Goal: Transaction & Acquisition: Book appointment/travel/reservation

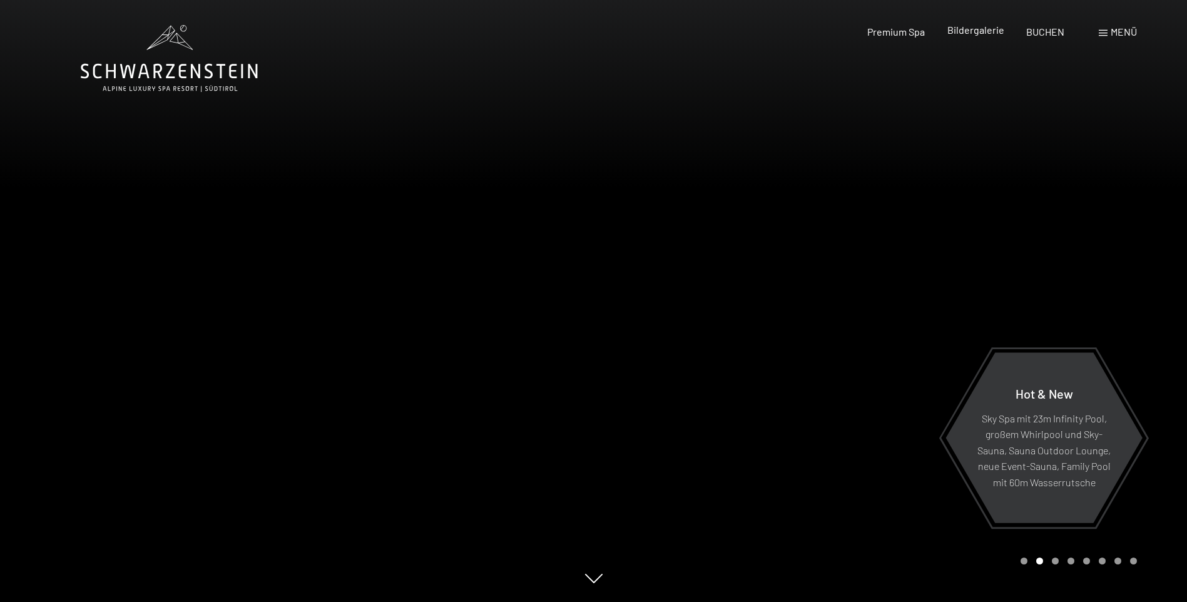
click at [951, 33] on span "Bildergalerie" at bounding box center [975, 30] width 57 height 12
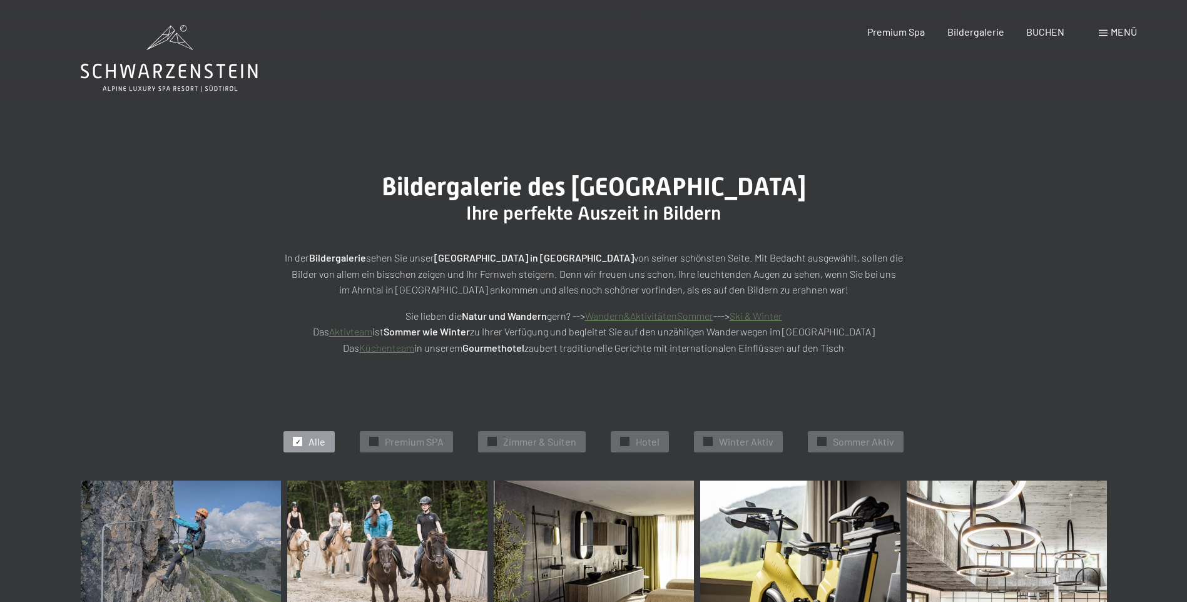
click at [1106, 29] on div "Menü" at bounding box center [1117, 32] width 38 height 14
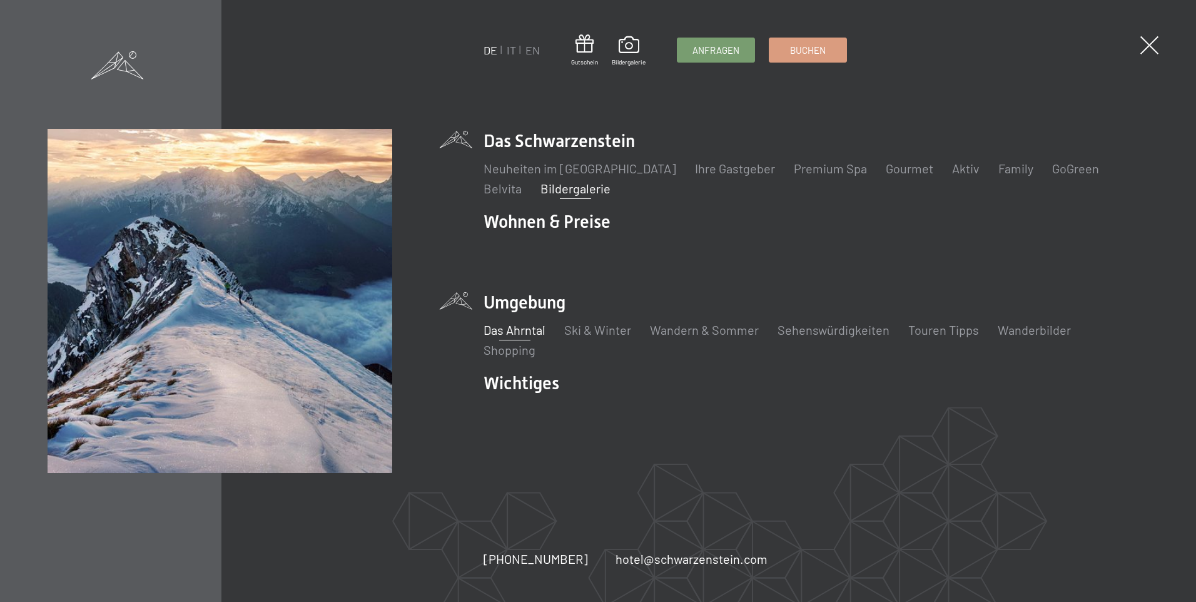
click at [510, 328] on link "Das Ahrntal" at bounding box center [515, 329] width 62 height 15
click at [913, 332] on link "Touren Tipps" at bounding box center [943, 329] width 71 height 15
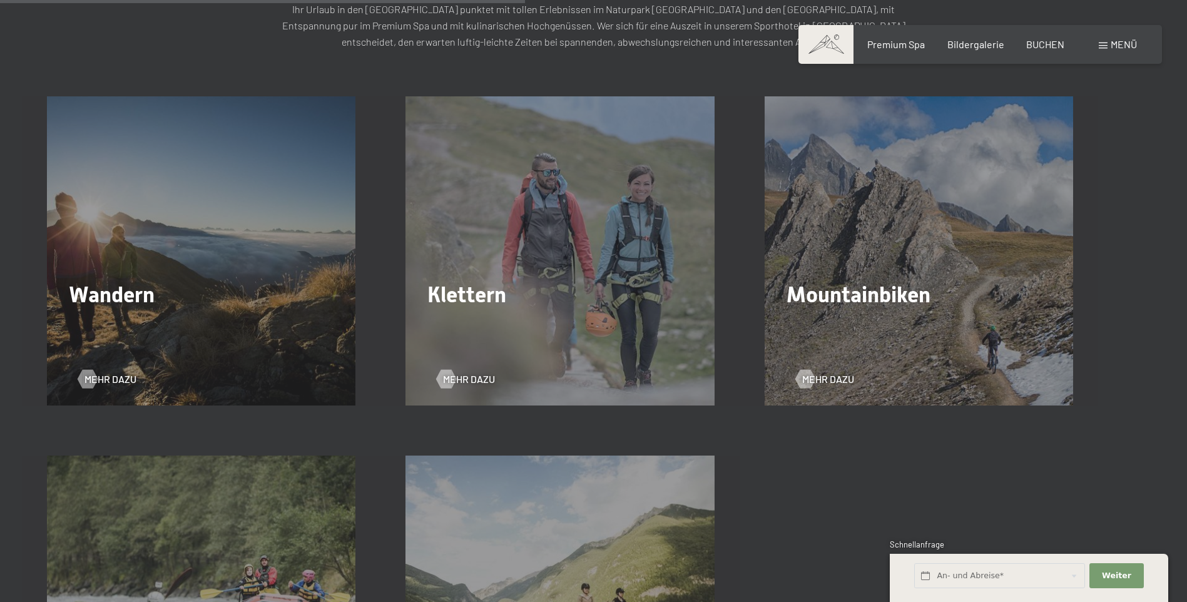
scroll to position [2002, 0]
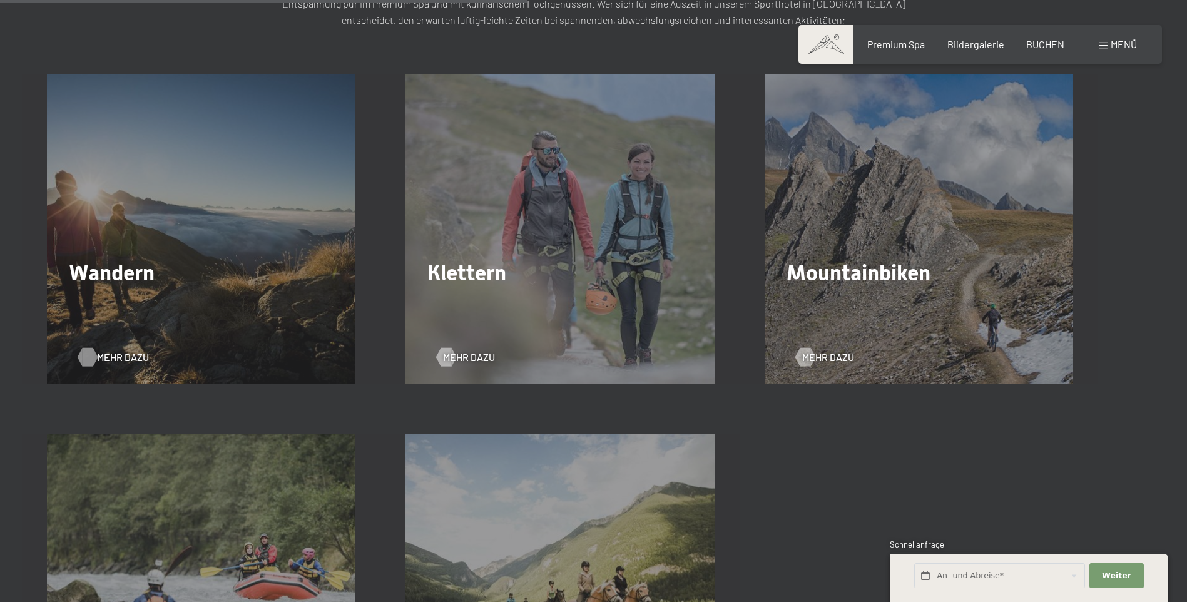
click at [83, 357] on div at bounding box center [87, 357] width 11 height 19
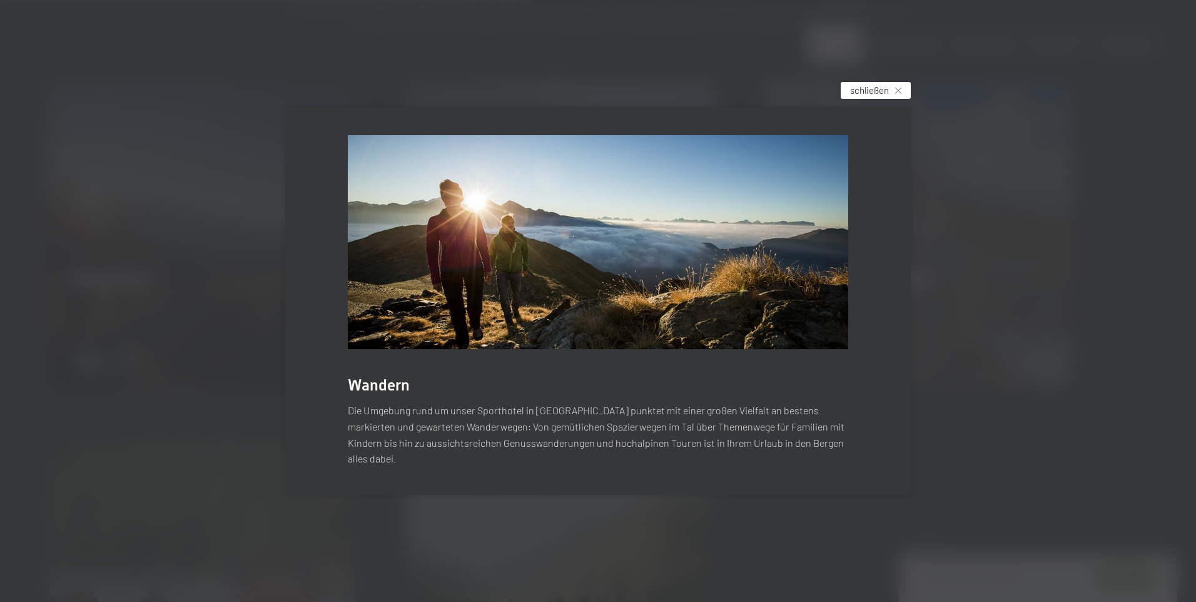
click at [896, 94] on icon at bounding box center [898, 91] width 6 height 6
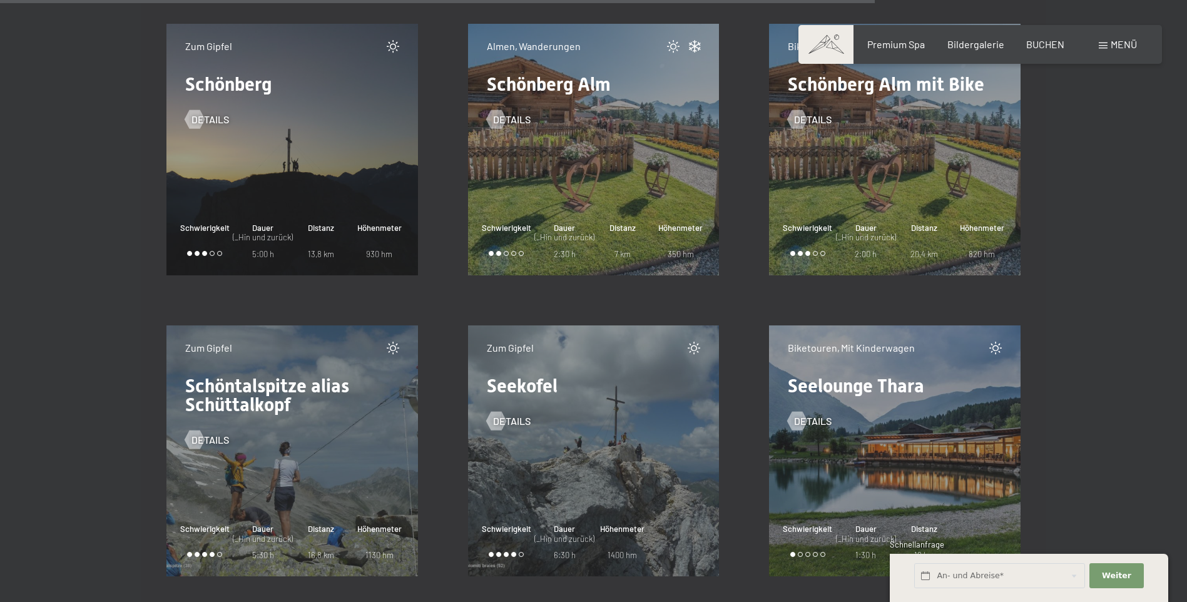
scroll to position [15889, 0]
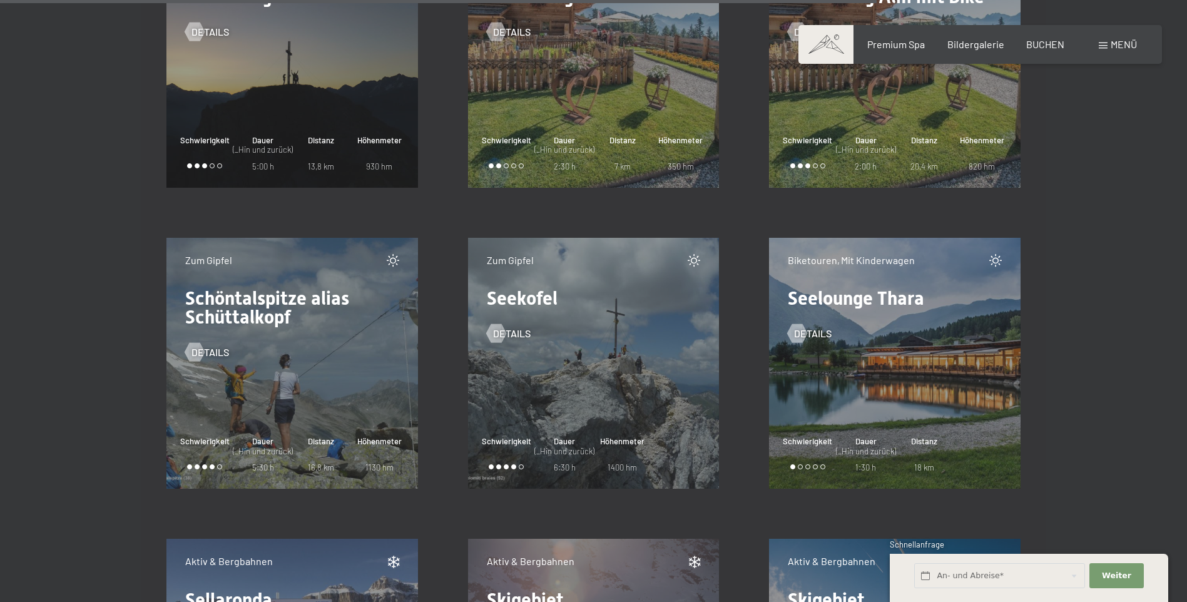
click at [497, 335] on span "Einwilligung Marketing*" at bounding box center [525, 337] width 103 height 13
click at [467, 335] on input "Einwilligung Marketing*" at bounding box center [461, 337] width 13 height 13
checkbox input "false"
click at [516, 330] on span "Details" at bounding box center [524, 334] width 38 height 14
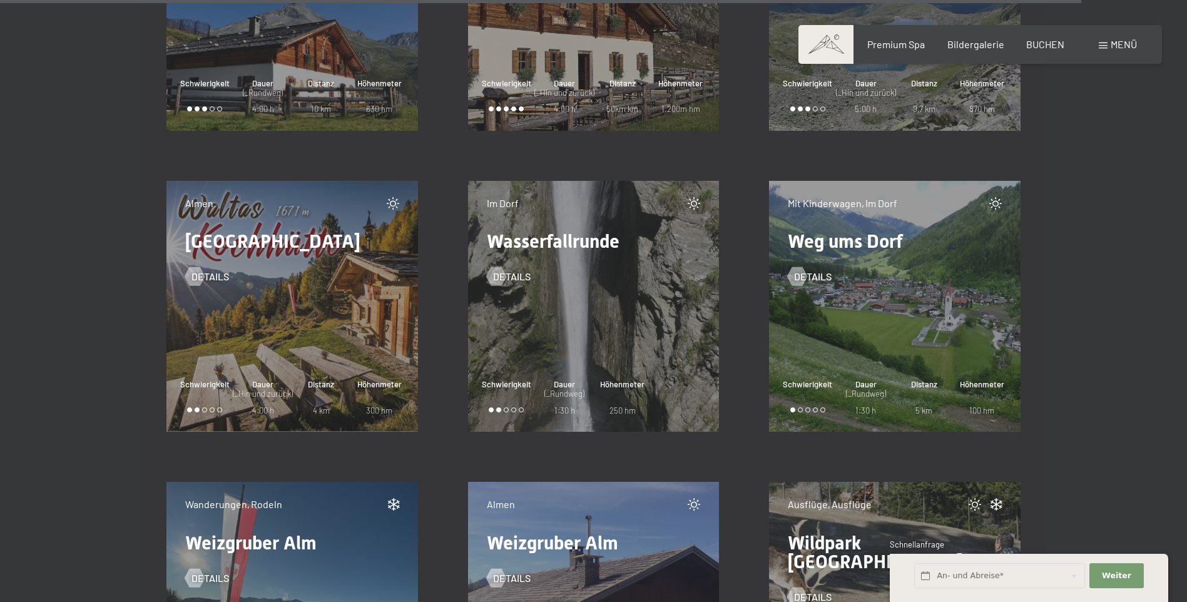
scroll to position [19661, 0]
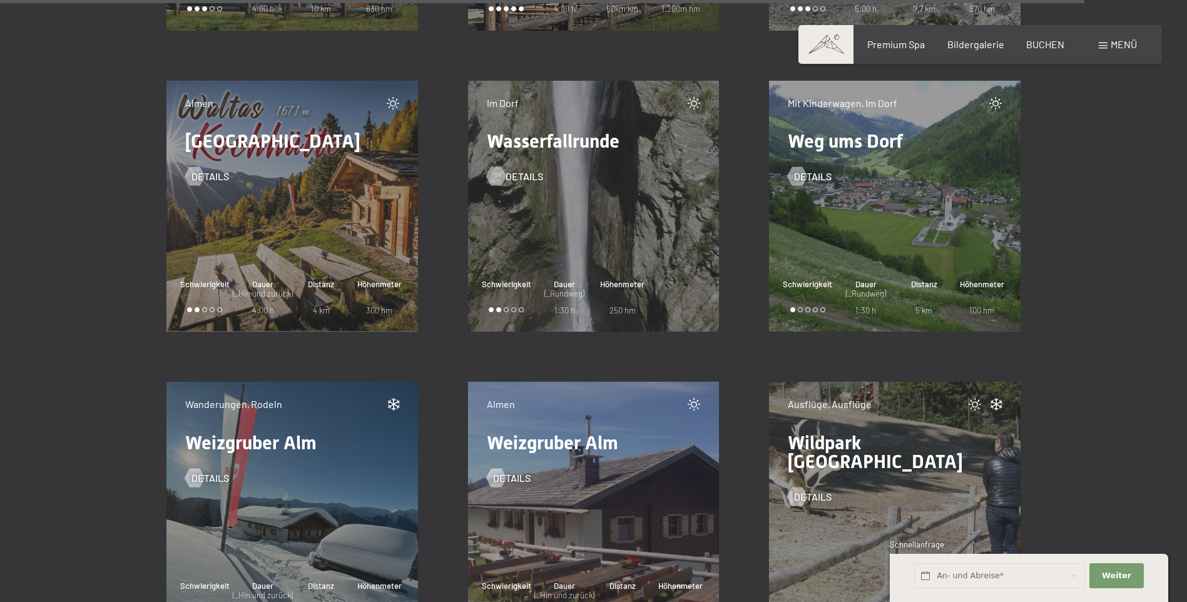
click at [513, 175] on span "Details" at bounding box center [524, 177] width 38 height 14
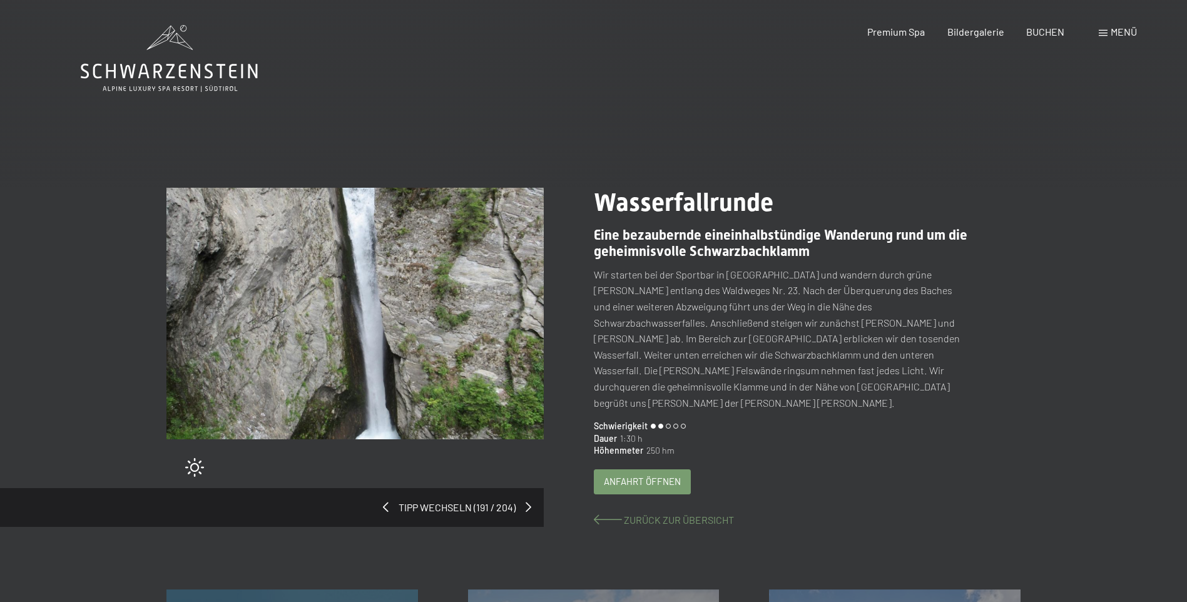
click at [647, 514] on span "Zurück zur Übersicht" at bounding box center [679, 520] width 110 height 12
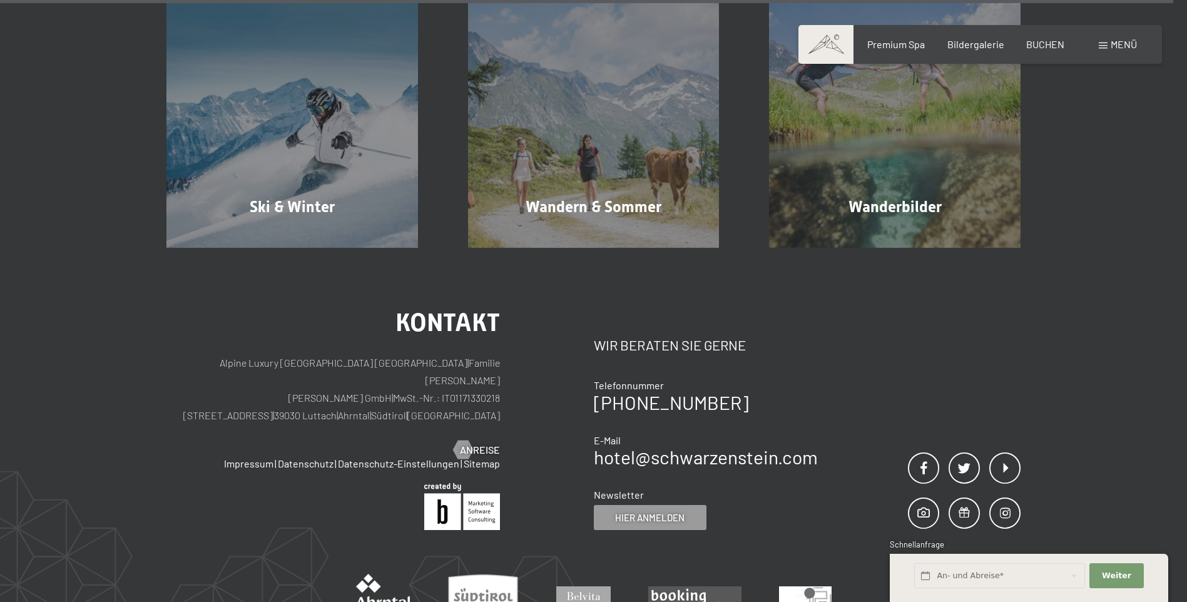
scroll to position [21327, 0]
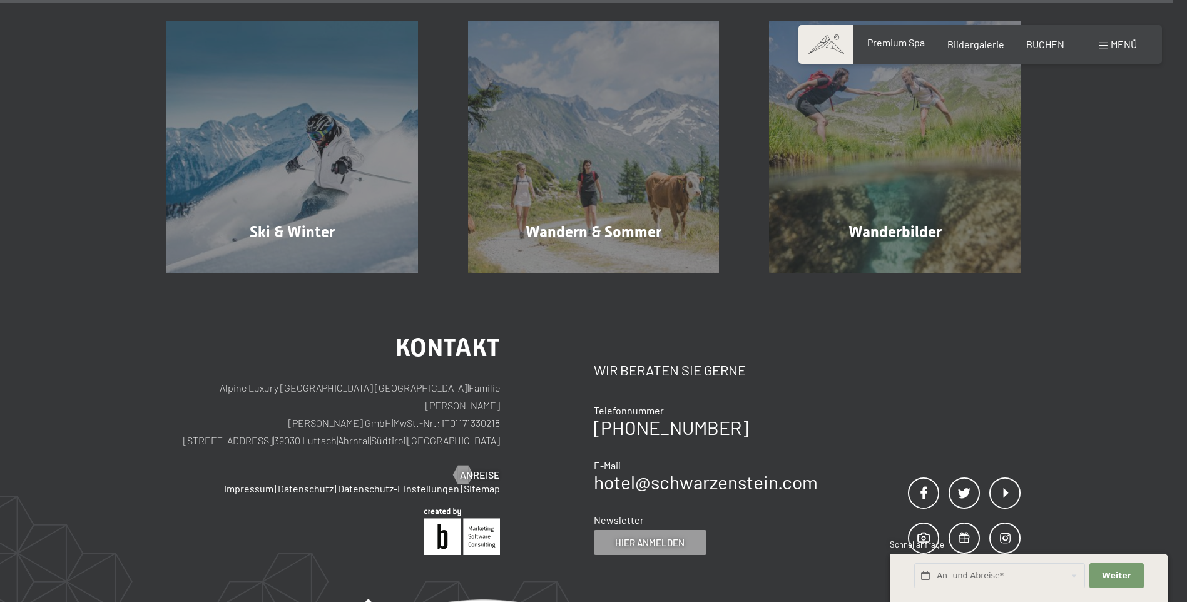
click at [878, 46] on span "Premium Spa" at bounding box center [896, 42] width 58 height 12
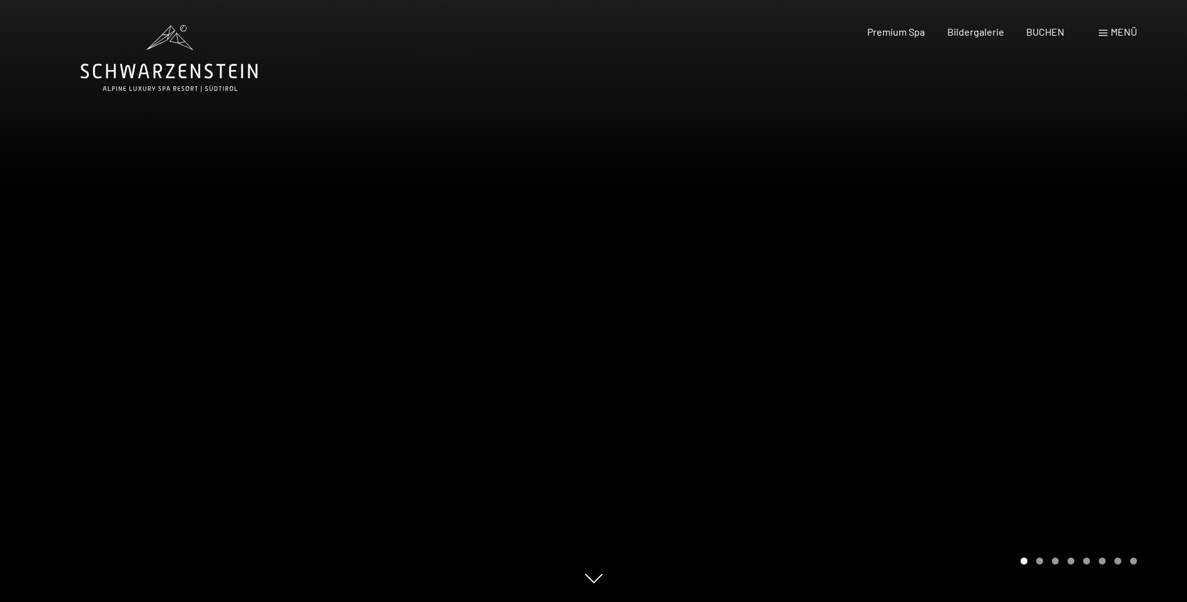
click at [1110, 32] on span "Menü" at bounding box center [1123, 32] width 26 height 12
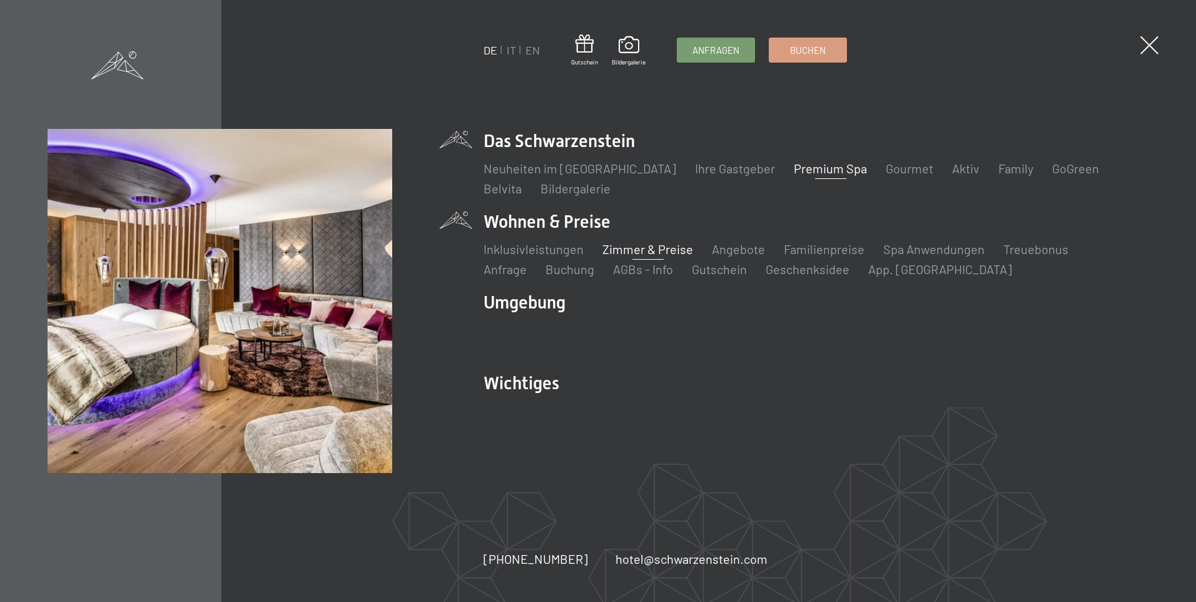
click at [607, 248] on link "Zimmer & Preise" at bounding box center [647, 248] width 91 height 15
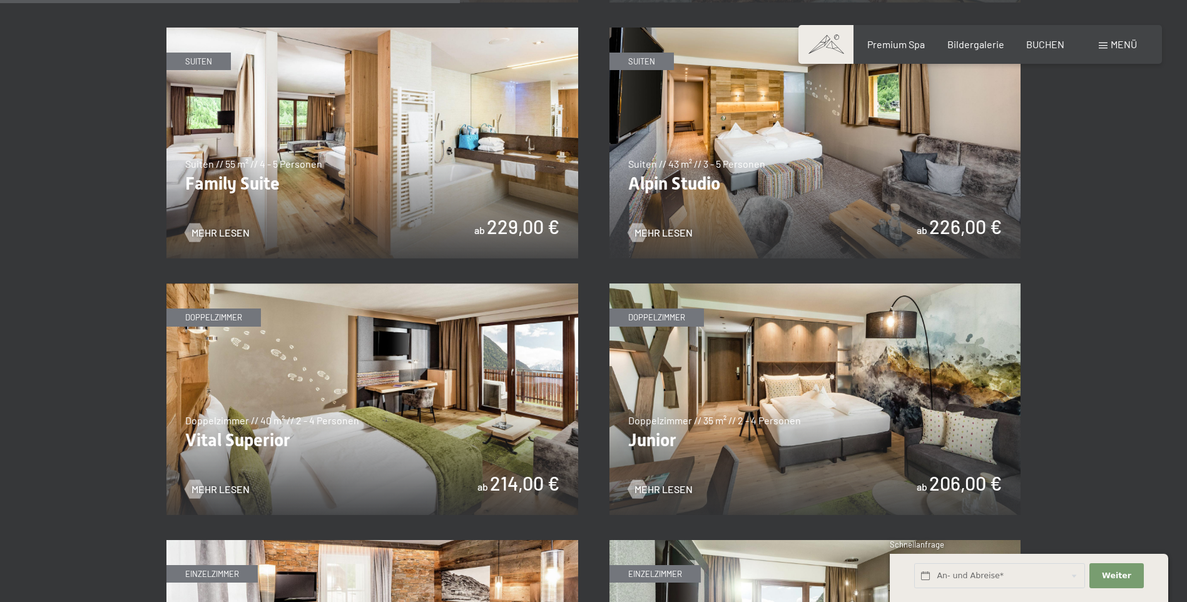
scroll to position [1539, 0]
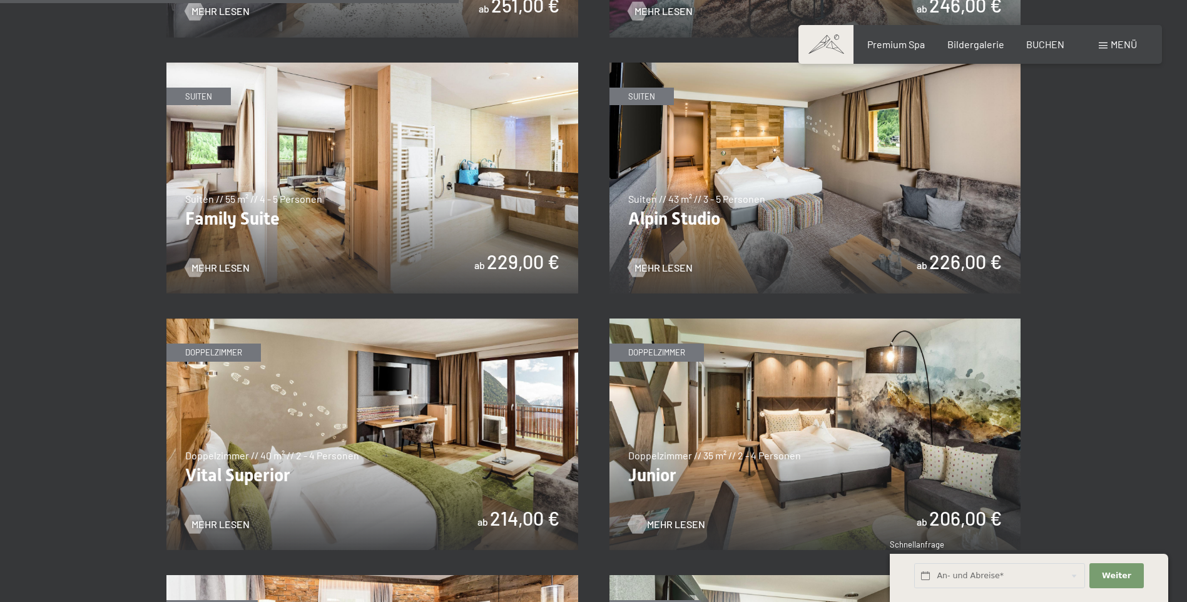
click at [647, 522] on span "Mehr Lesen" at bounding box center [676, 524] width 58 height 14
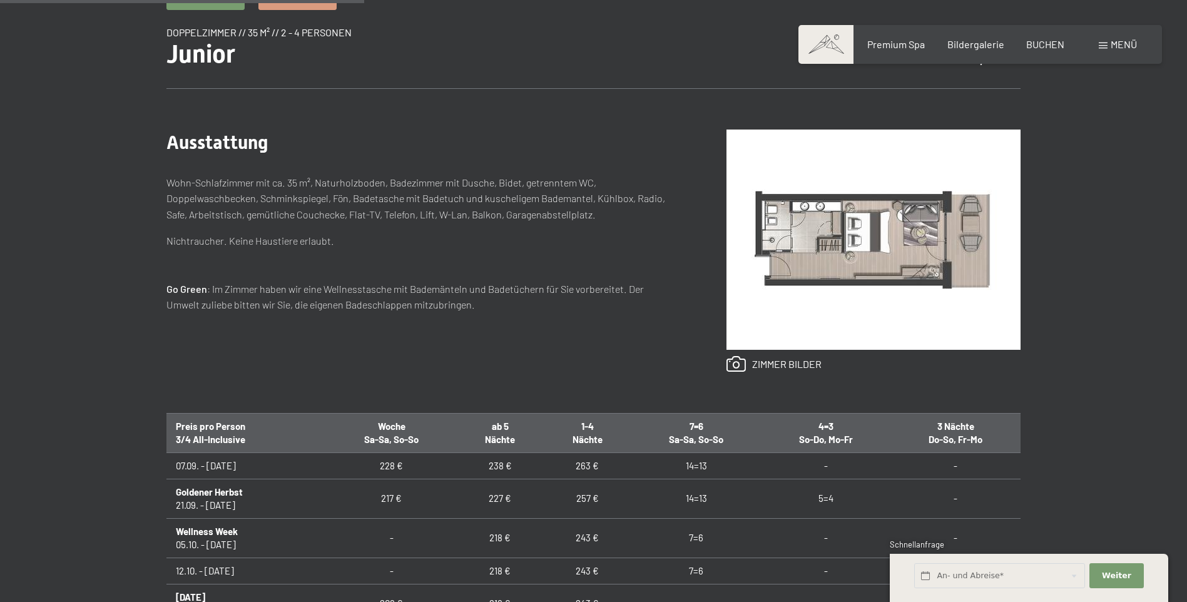
scroll to position [500, 0]
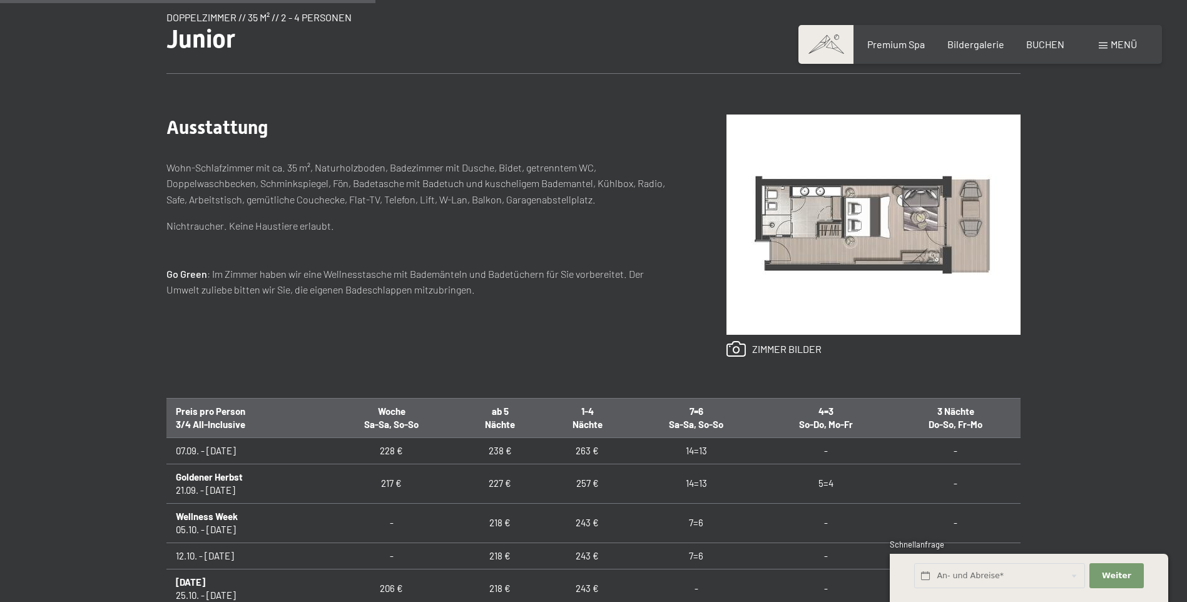
click at [854, 231] on img at bounding box center [873, 224] width 294 height 220
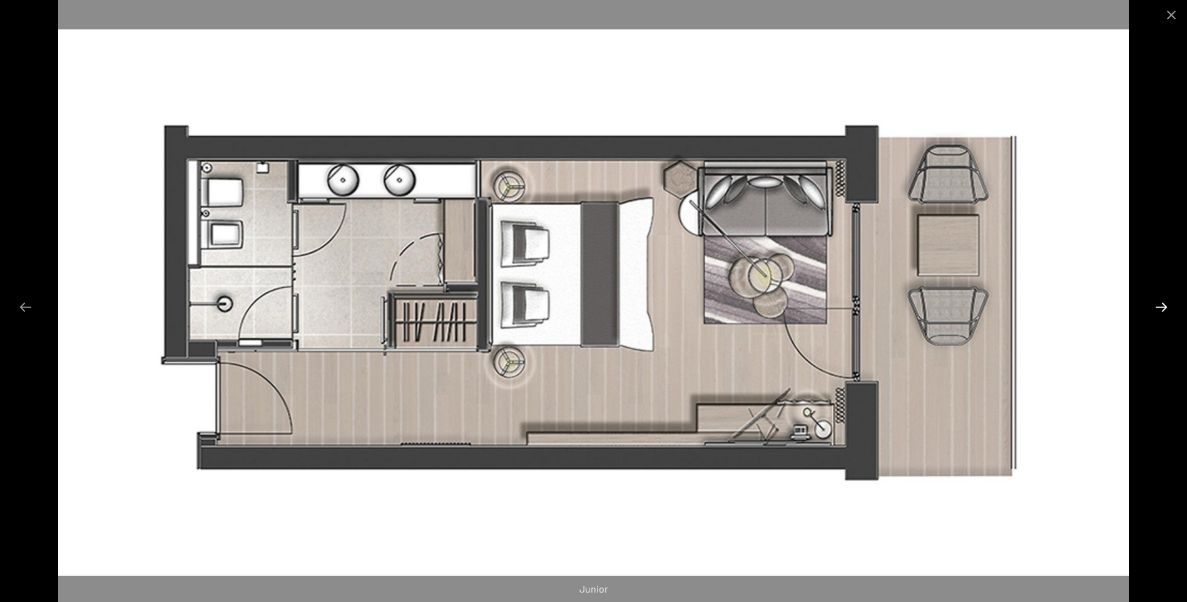
click at [1158, 308] on button "Next slide" at bounding box center [1161, 307] width 26 height 24
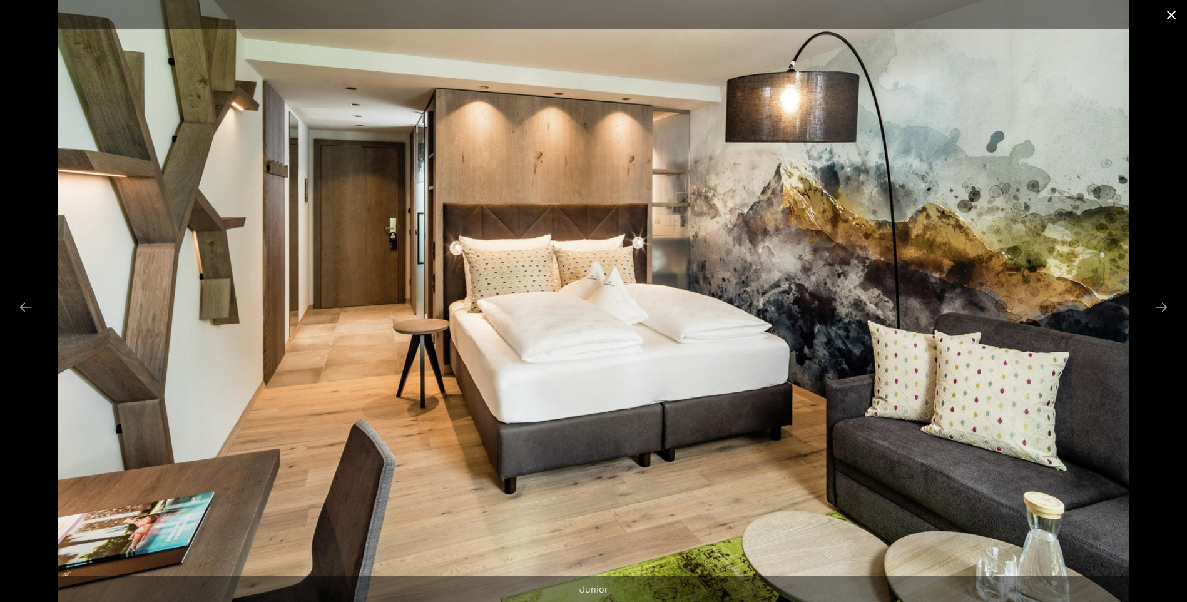
click at [1165, 16] on button "Close gallery" at bounding box center [1170, 14] width 31 height 29
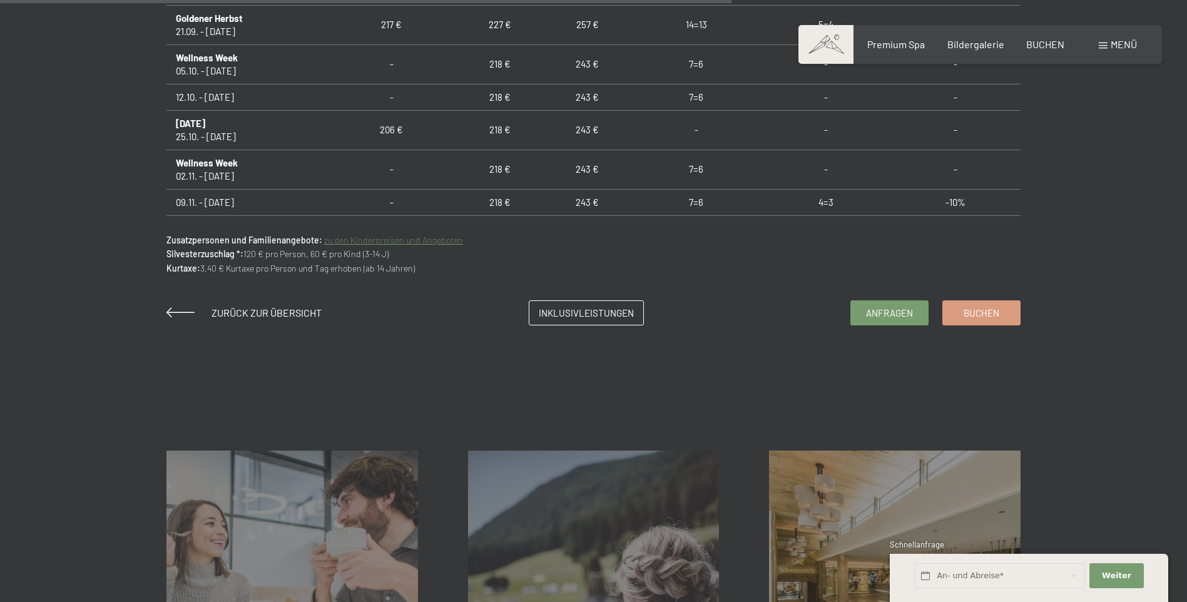
scroll to position [1063, 0]
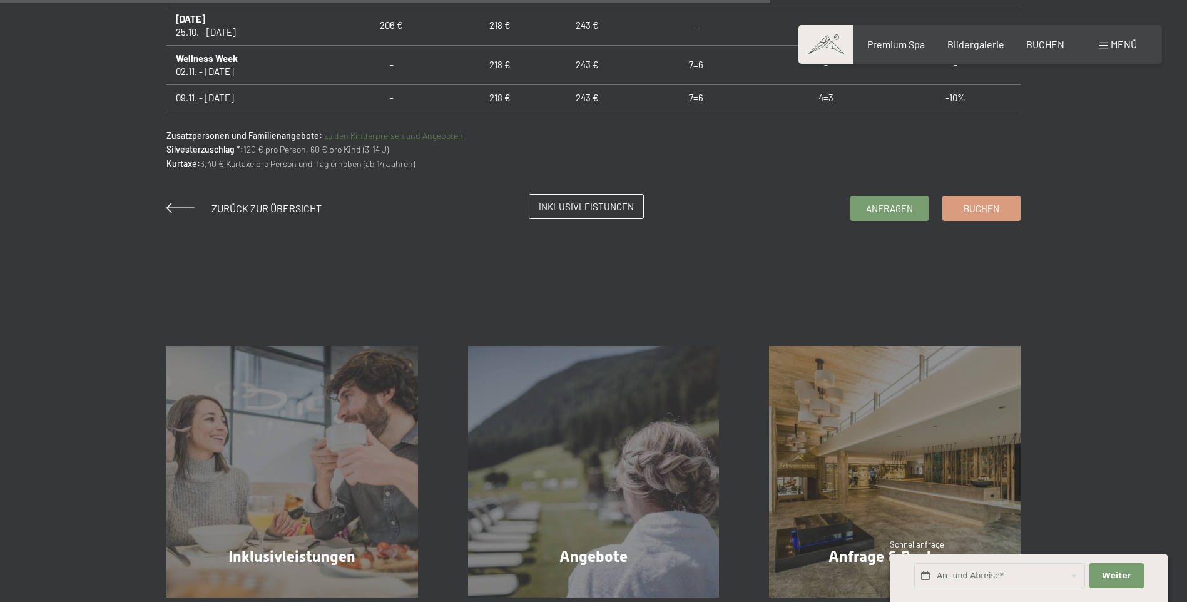
click at [542, 207] on span "Inklusivleistungen" at bounding box center [586, 206] width 95 height 13
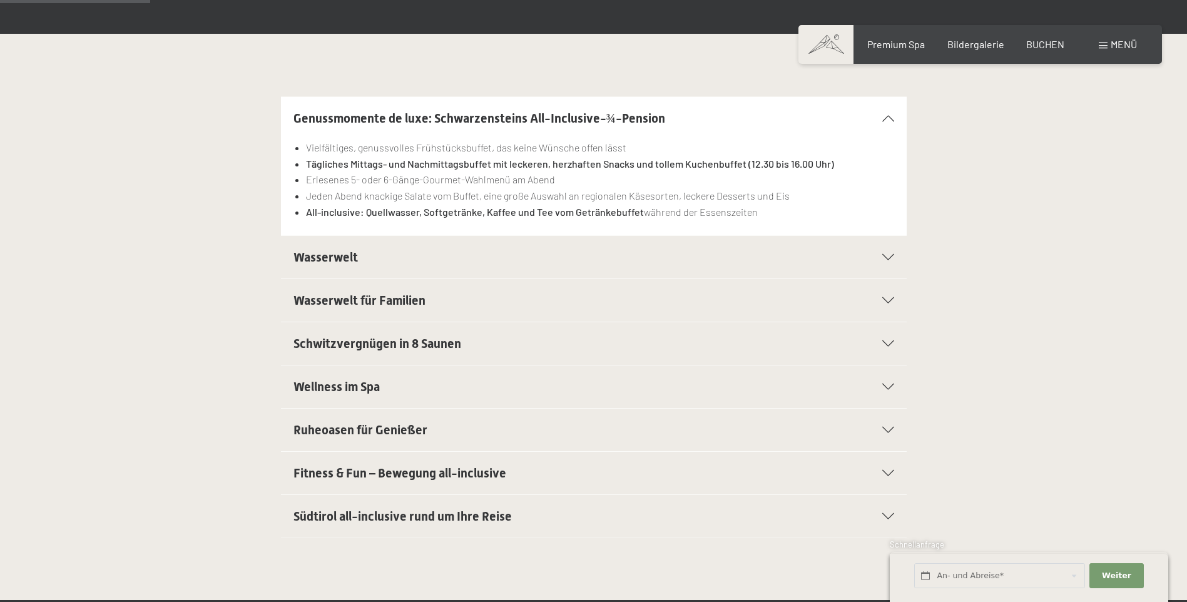
scroll to position [313, 0]
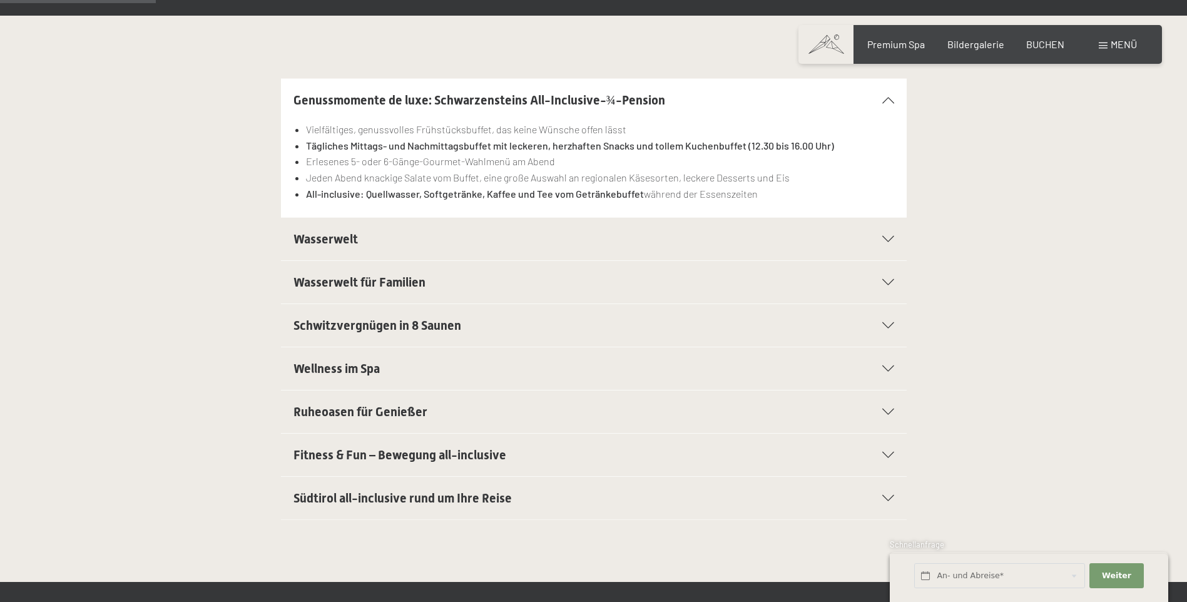
click at [882, 98] on icon at bounding box center [888, 100] width 12 height 6
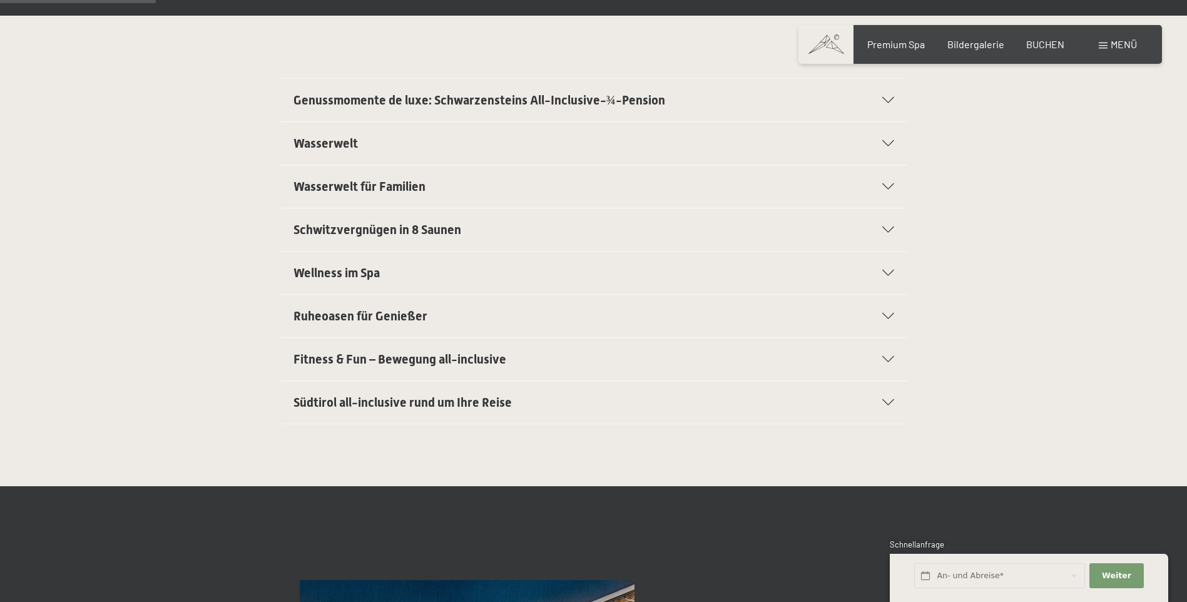
click at [888, 143] on icon at bounding box center [888, 143] width 12 height 6
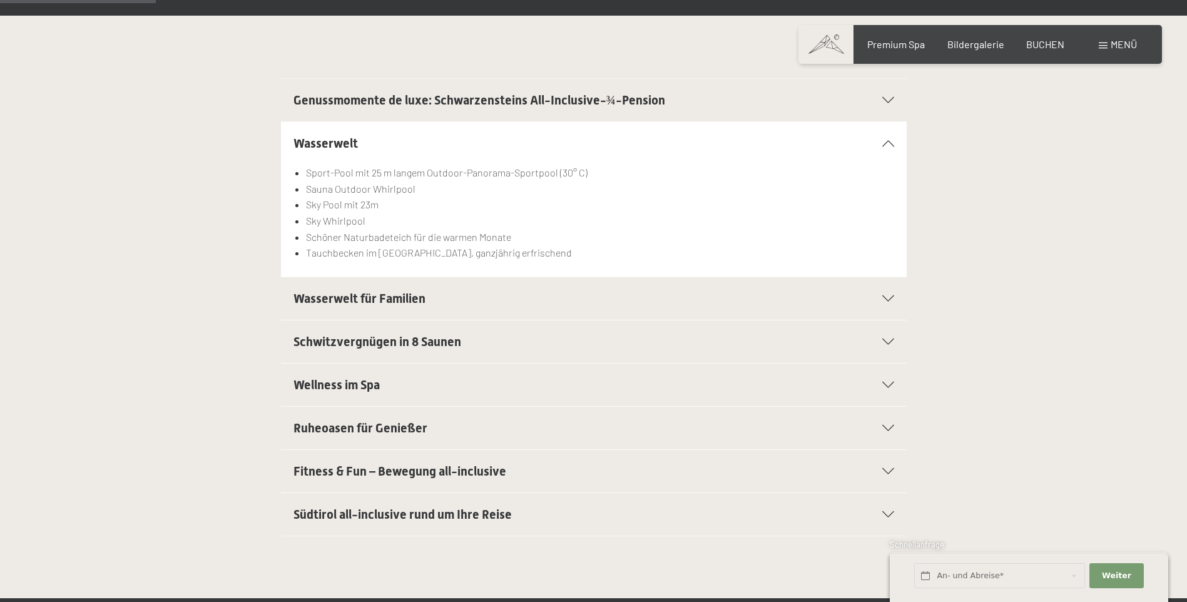
click at [889, 143] on icon at bounding box center [888, 143] width 12 height 6
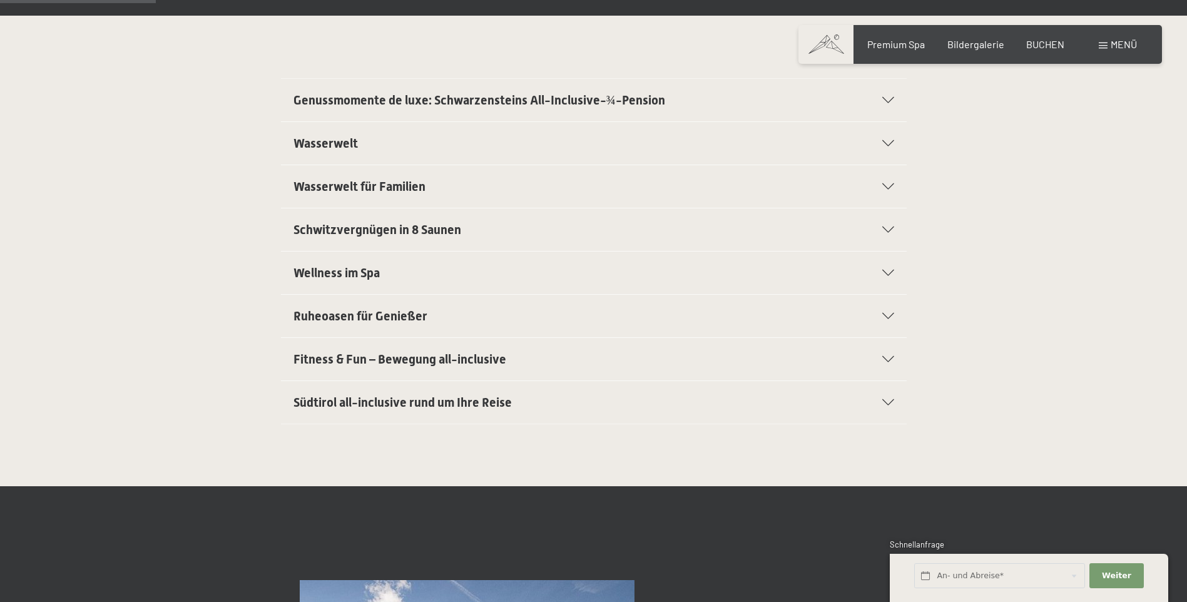
click at [891, 191] on div "Wasserwelt für Familien" at bounding box center [593, 186] width 601 height 43
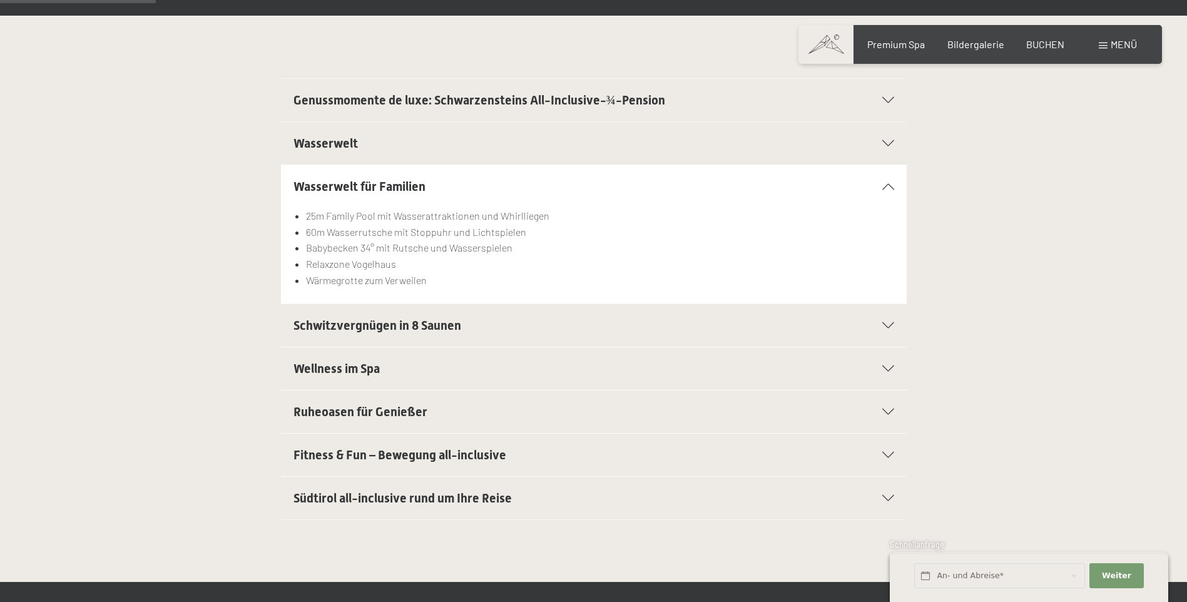
click at [891, 187] on icon at bounding box center [888, 186] width 12 height 6
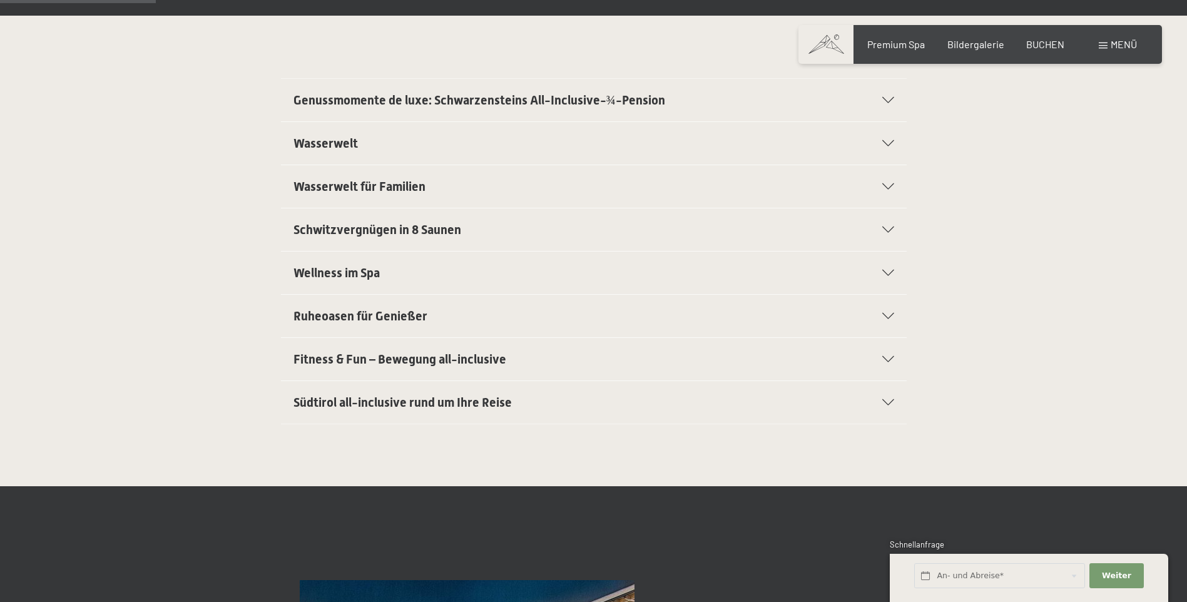
click at [890, 230] on icon at bounding box center [888, 229] width 12 height 6
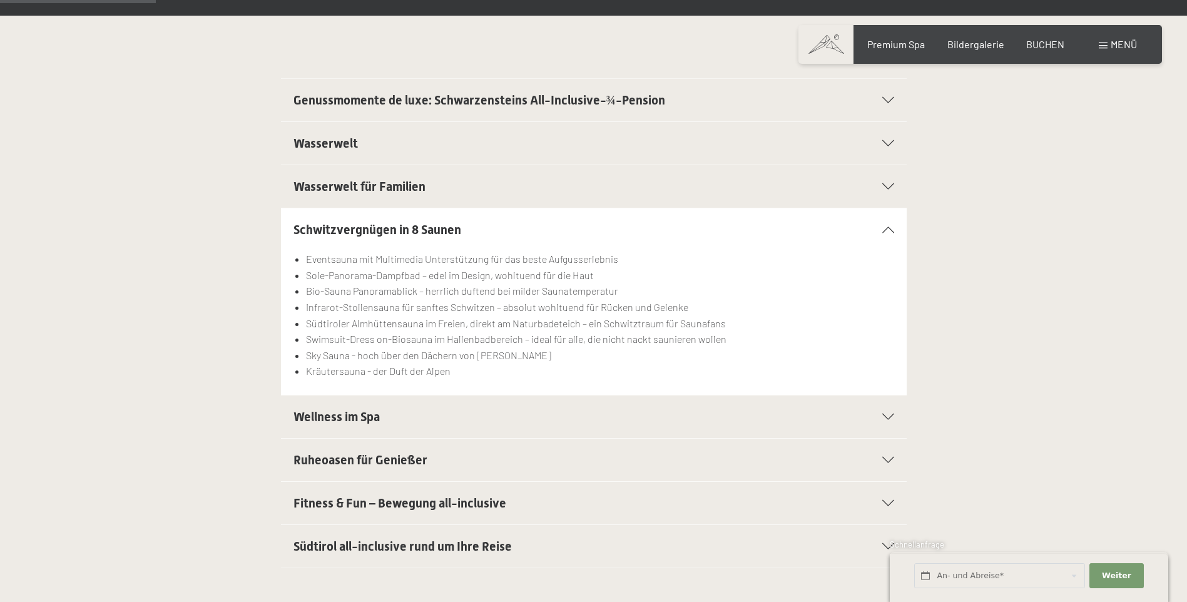
click at [889, 231] on icon at bounding box center [888, 229] width 12 height 6
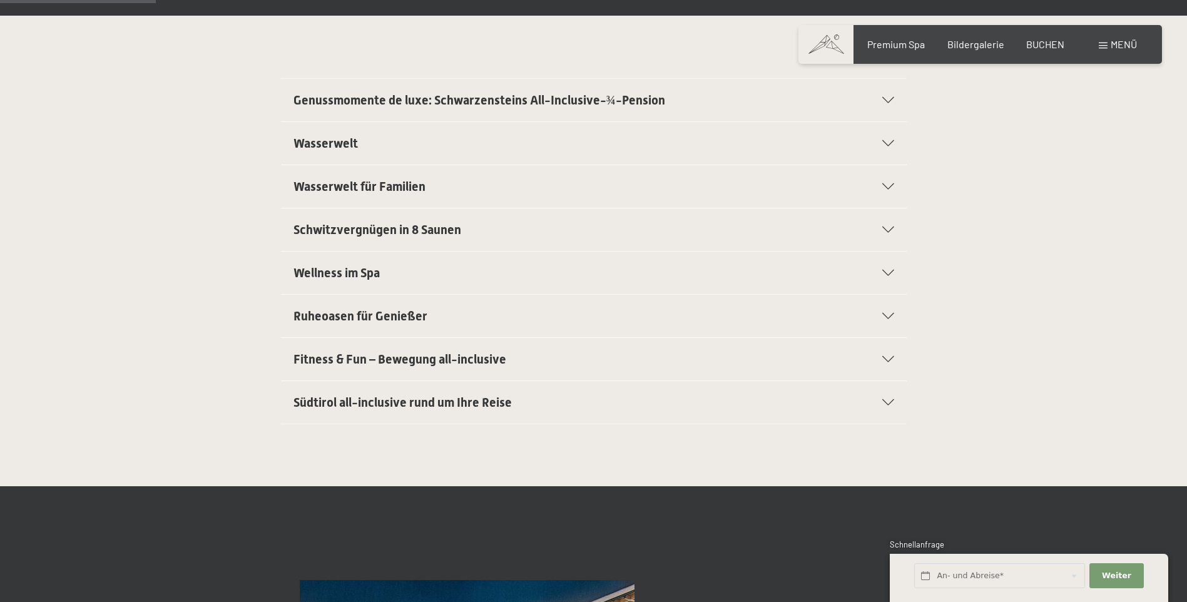
click at [888, 266] on div "Wellness im Spa" at bounding box center [593, 272] width 601 height 43
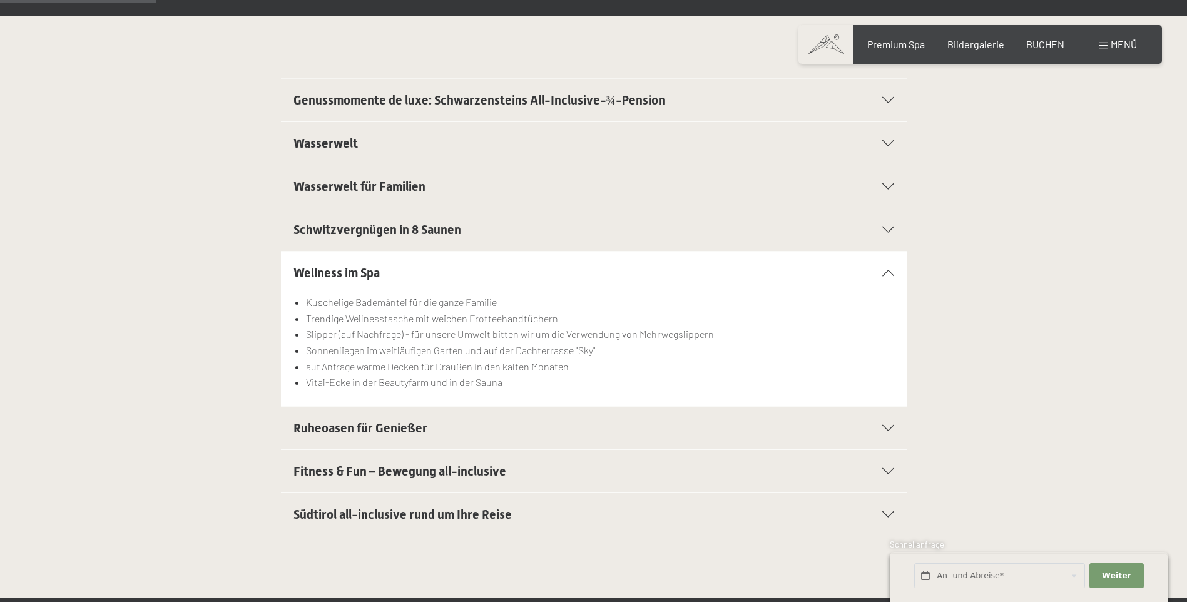
click at [888, 266] on div "Wellness im Spa" at bounding box center [593, 272] width 601 height 43
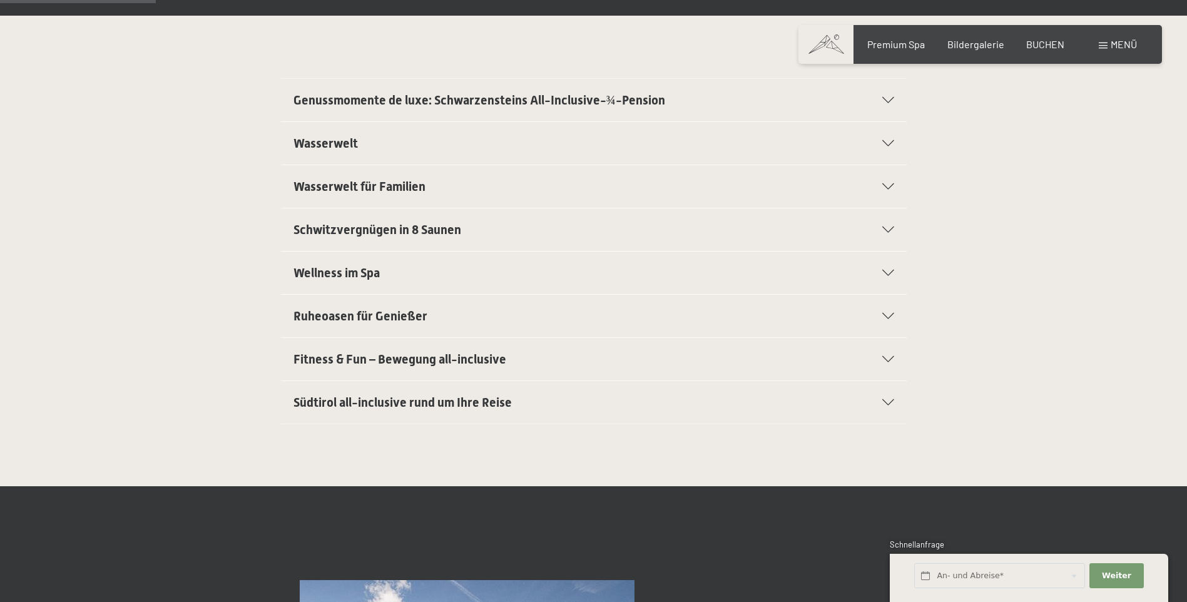
click at [883, 315] on icon at bounding box center [888, 316] width 12 height 6
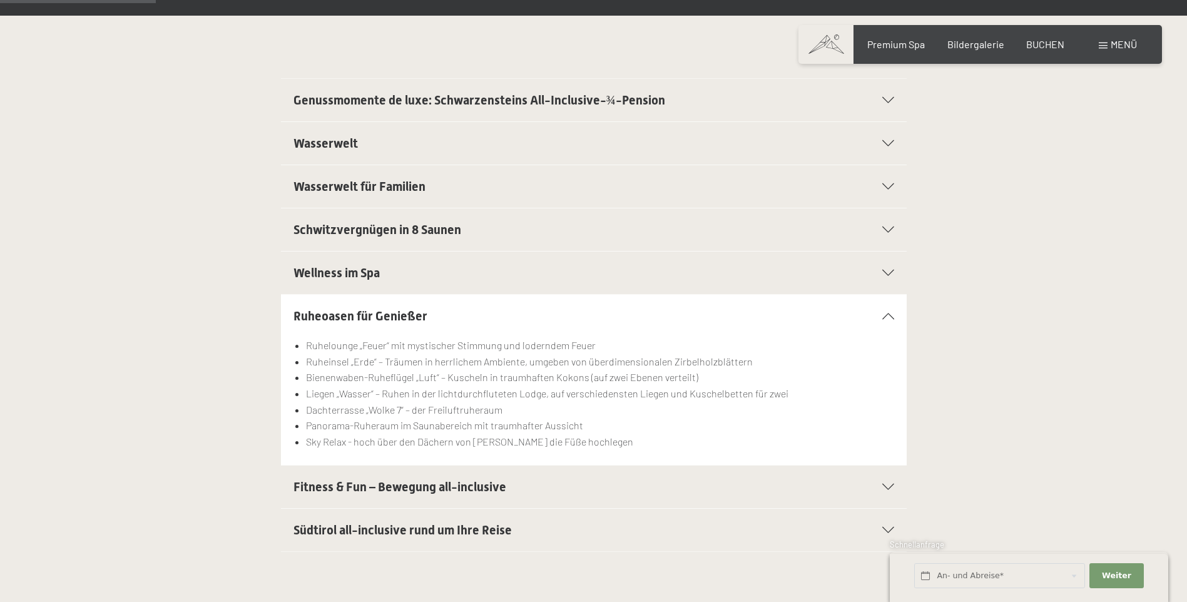
click at [884, 315] on icon at bounding box center [888, 316] width 12 height 6
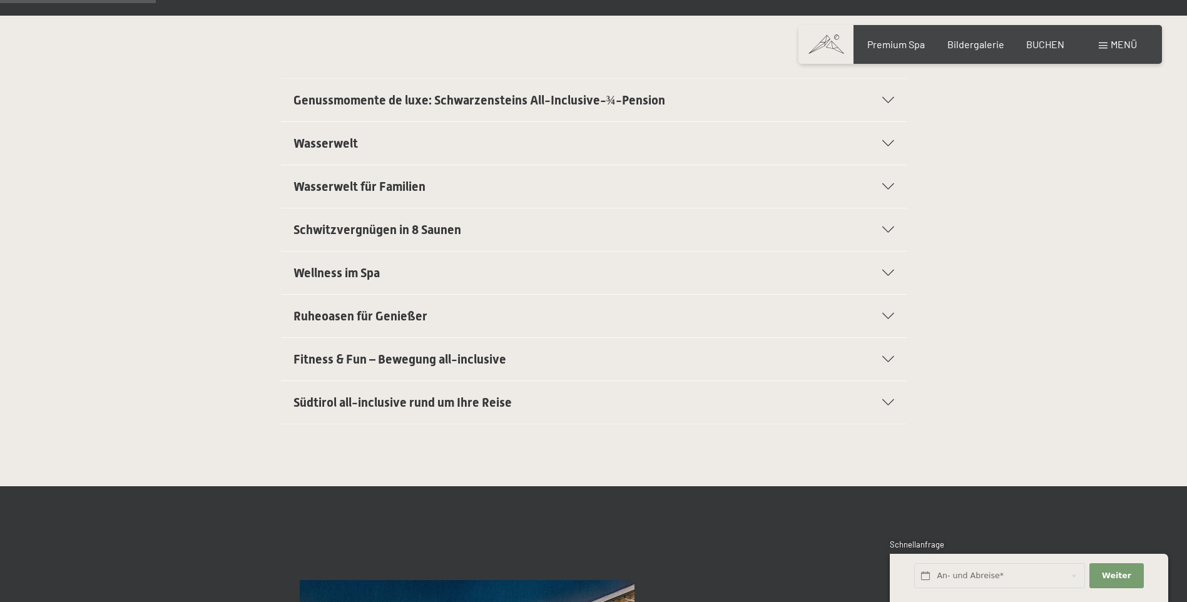
click at [888, 361] on icon at bounding box center [888, 359] width 12 height 6
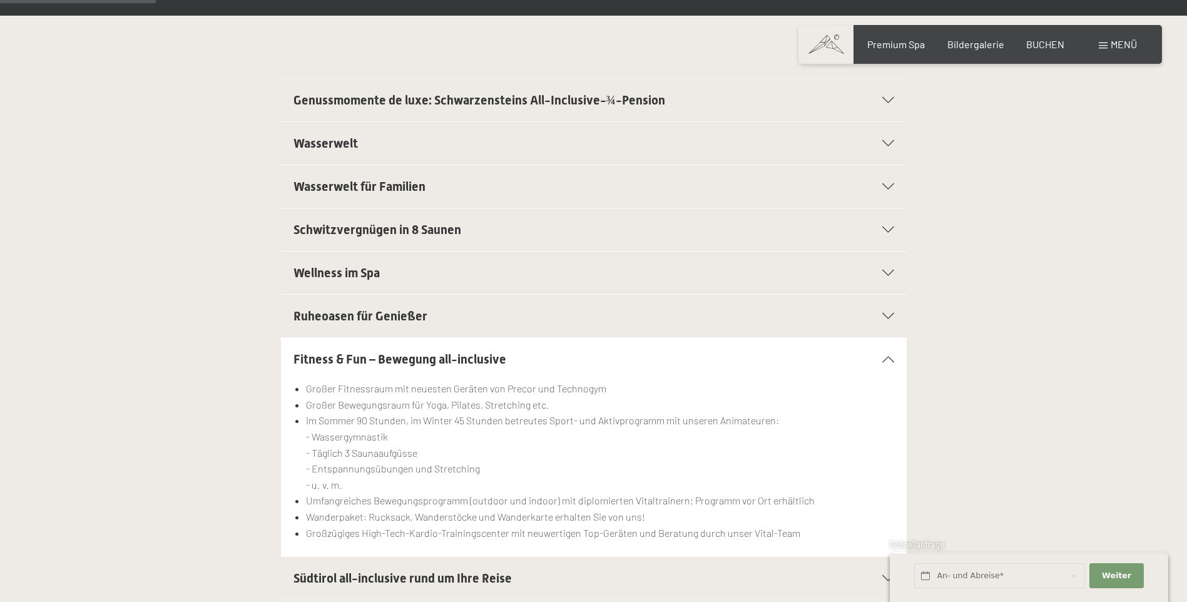
click at [888, 361] on icon at bounding box center [888, 359] width 12 height 6
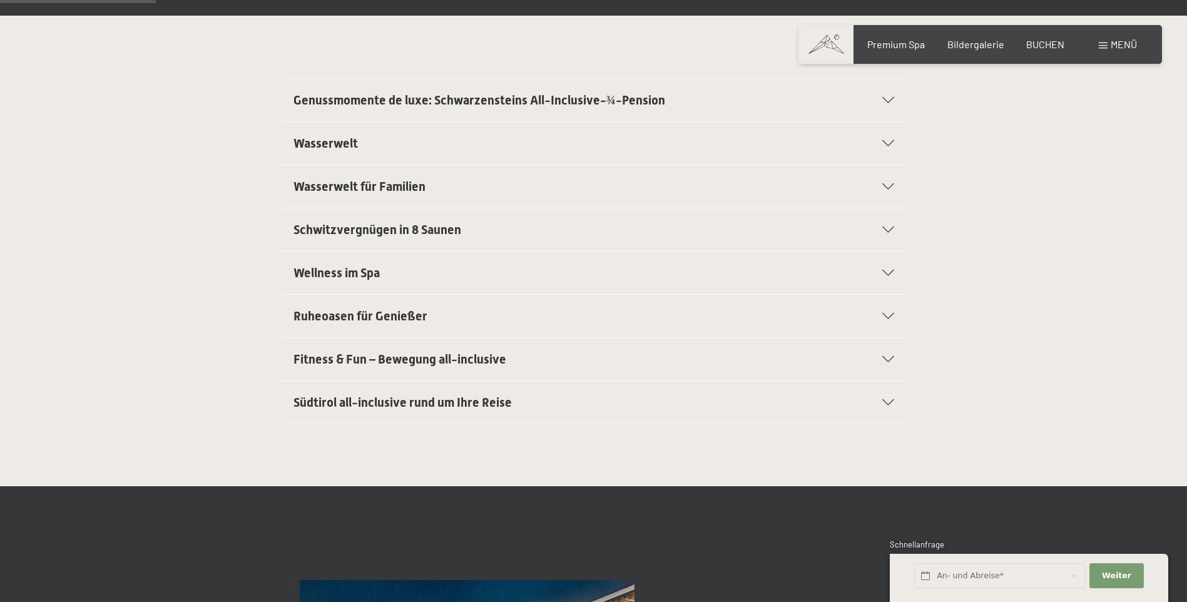
click at [888, 402] on icon at bounding box center [888, 402] width 12 height 6
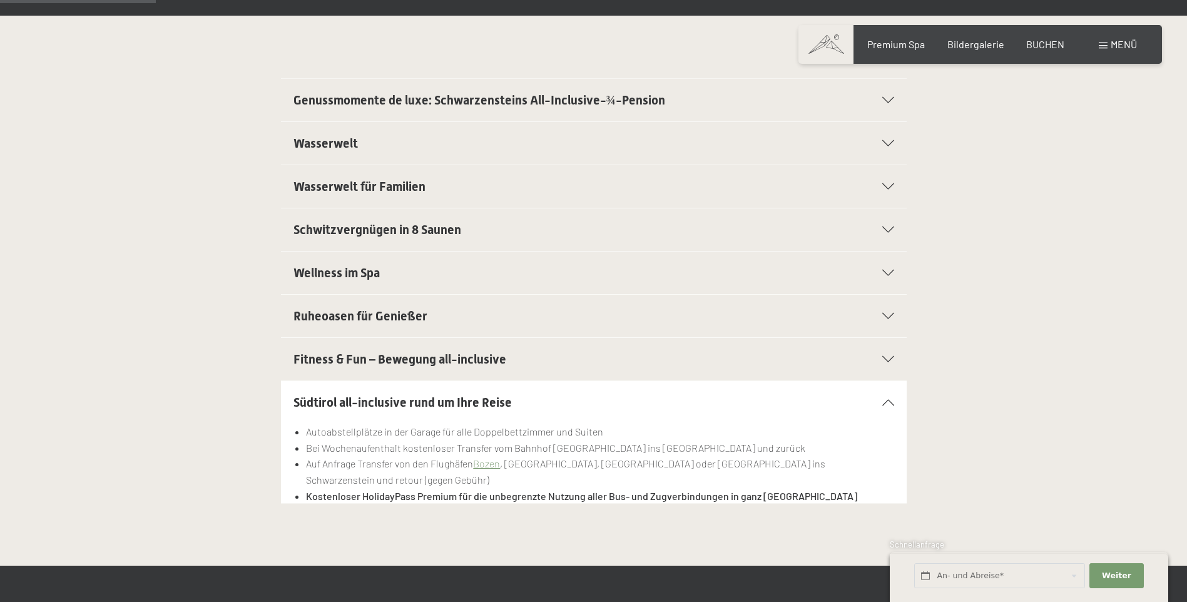
click at [888, 400] on icon at bounding box center [888, 402] width 12 height 6
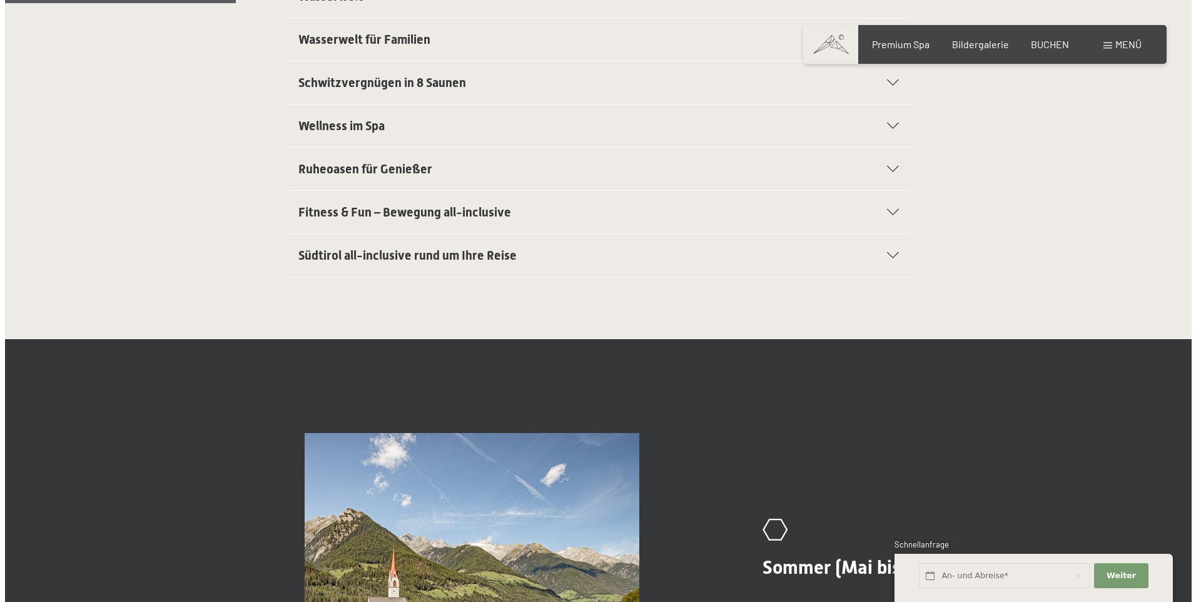
scroll to position [438, 0]
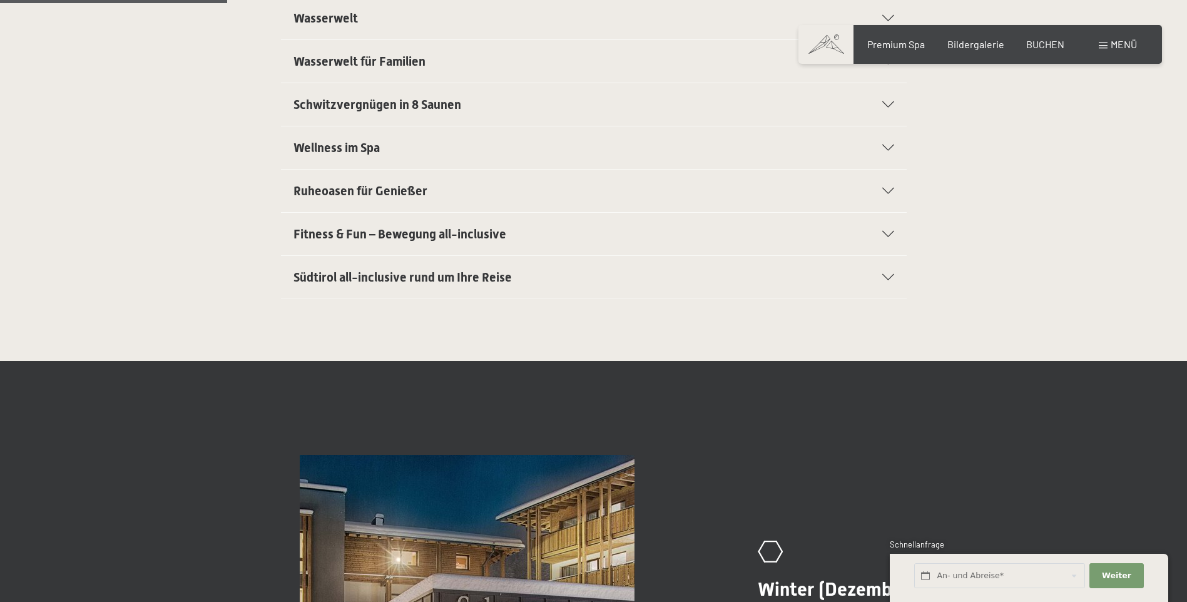
click at [1104, 46] on span at bounding box center [1102, 46] width 9 height 6
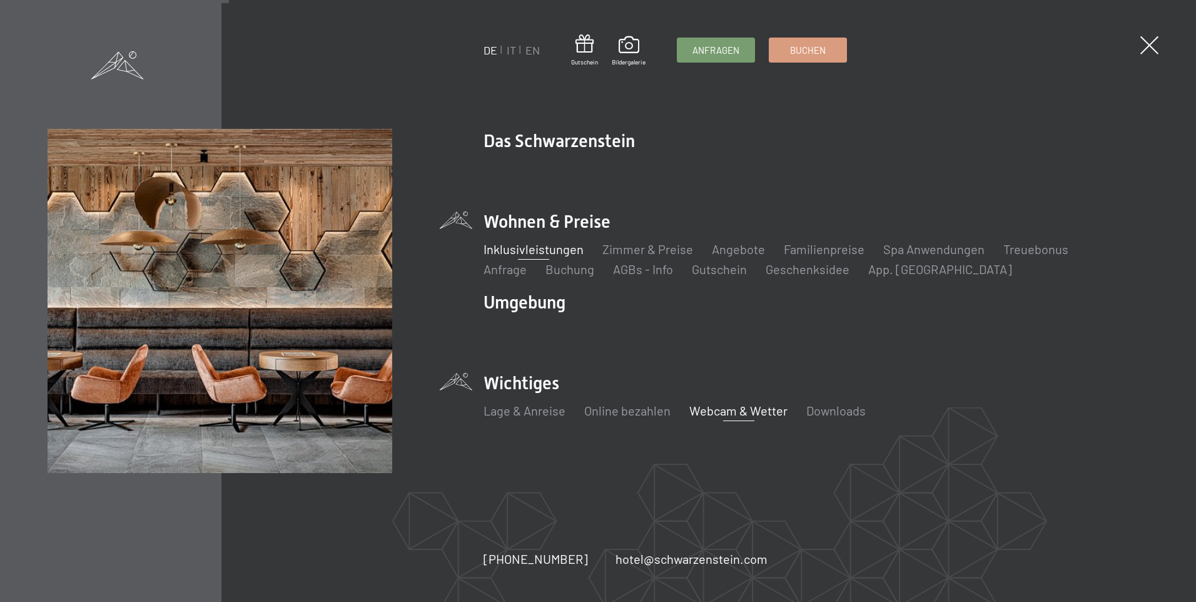
click at [698, 413] on link "Webcam & Wetter" at bounding box center [738, 410] width 98 height 15
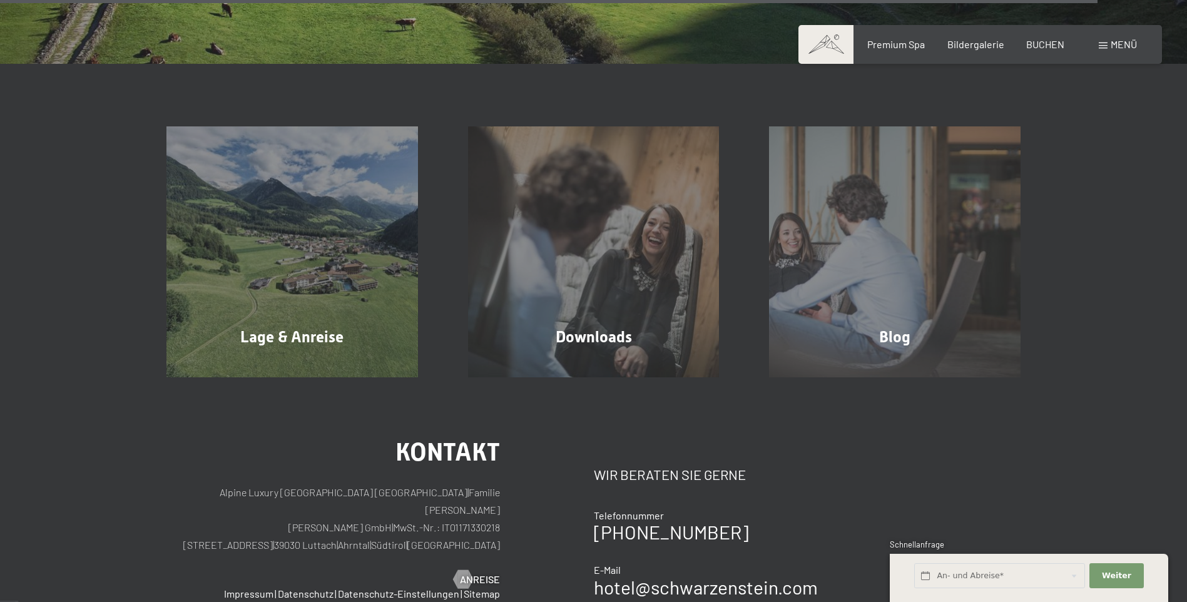
scroll to position [4129, 0]
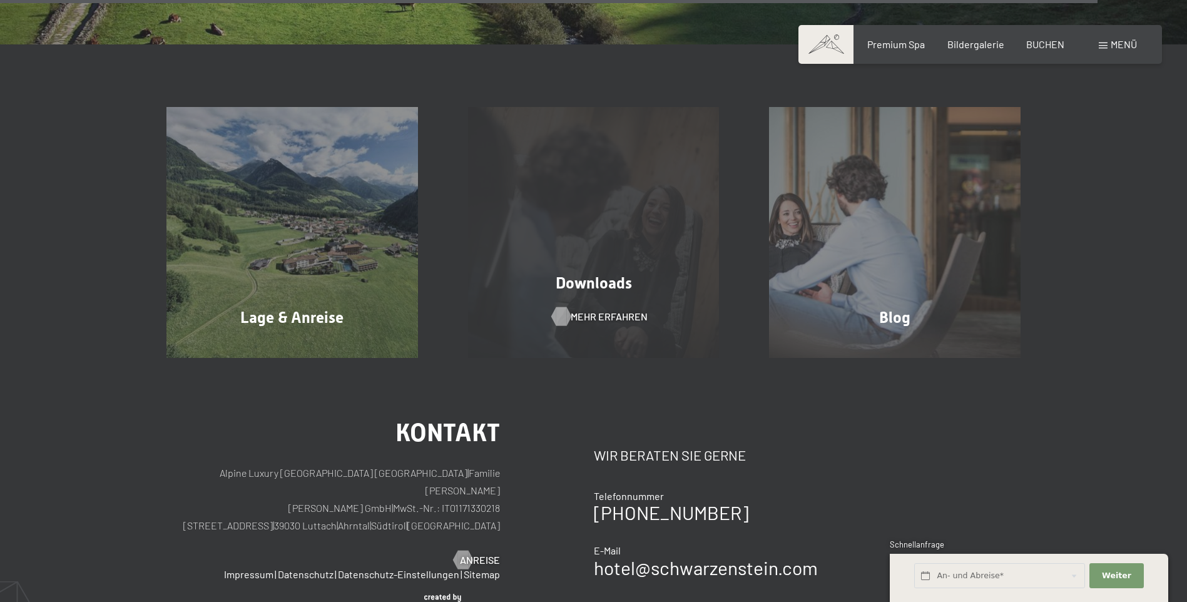
click at [563, 314] on div at bounding box center [560, 316] width 11 height 19
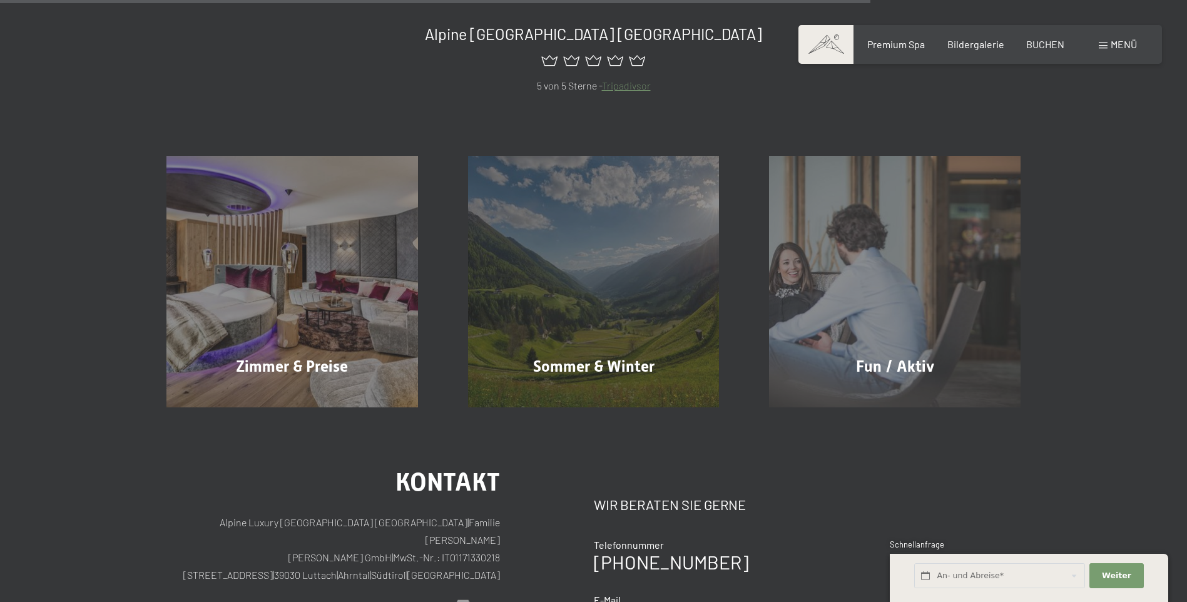
scroll to position [938, 0]
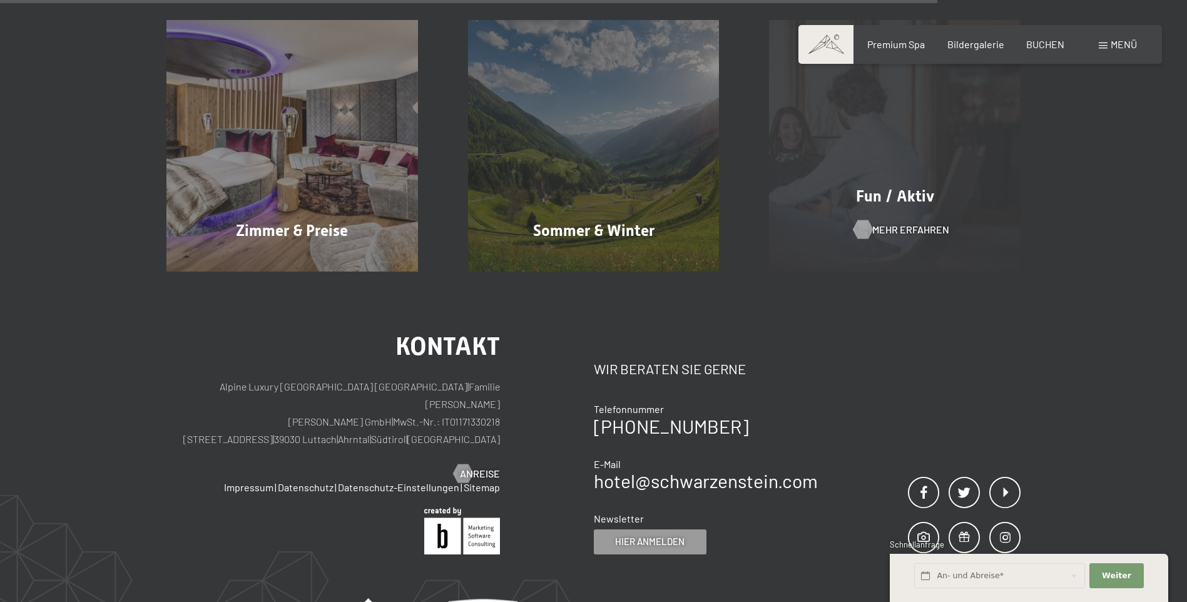
click at [906, 228] on span "Mehr erfahren" at bounding box center [910, 230] width 77 height 14
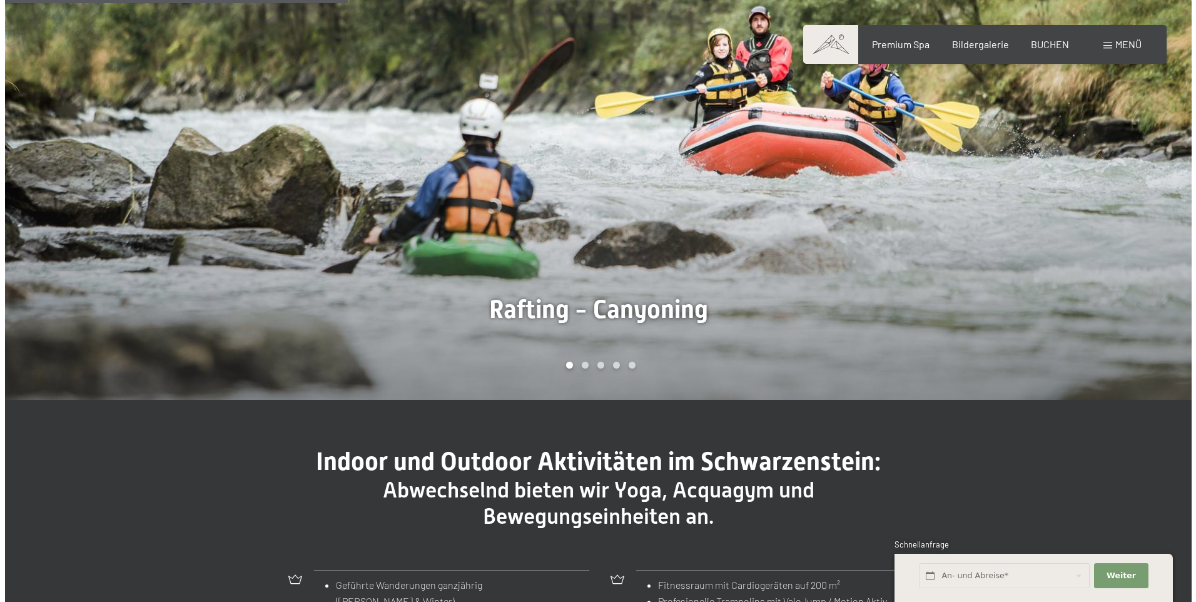
scroll to position [938, 0]
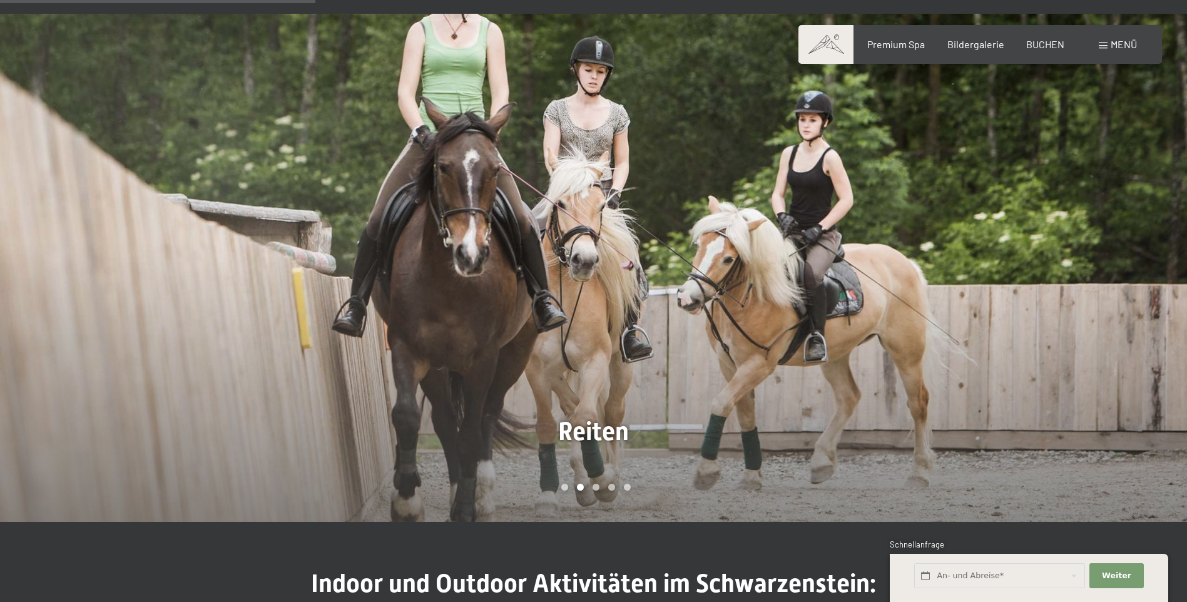
click at [1105, 44] on span at bounding box center [1102, 46] width 9 height 6
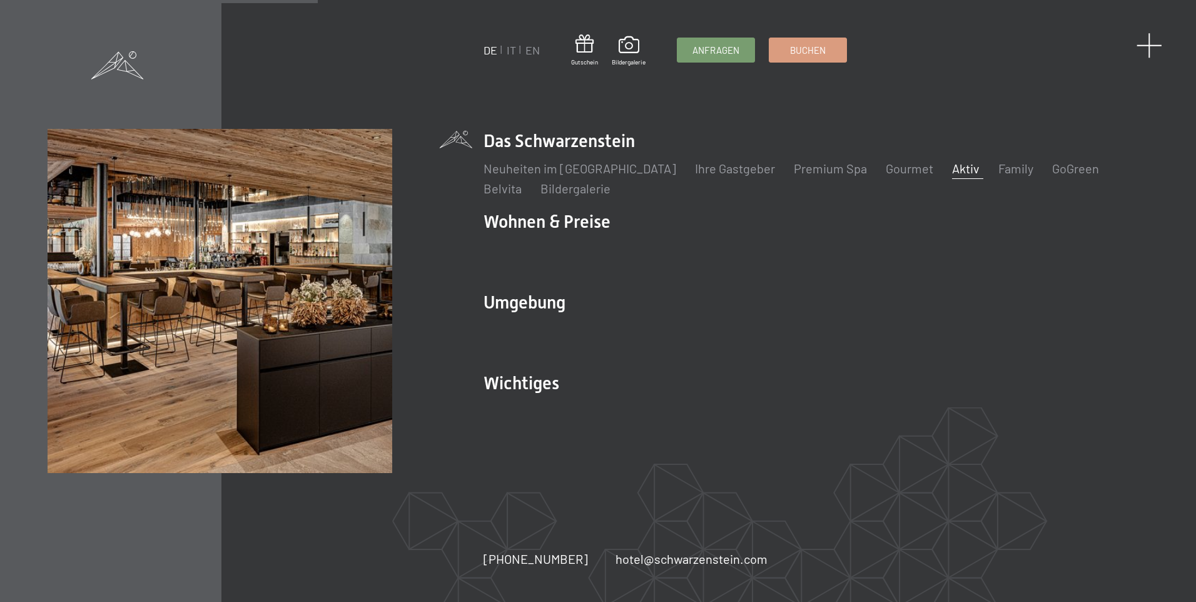
click at [1143, 38] on span at bounding box center [1150, 46] width 26 height 26
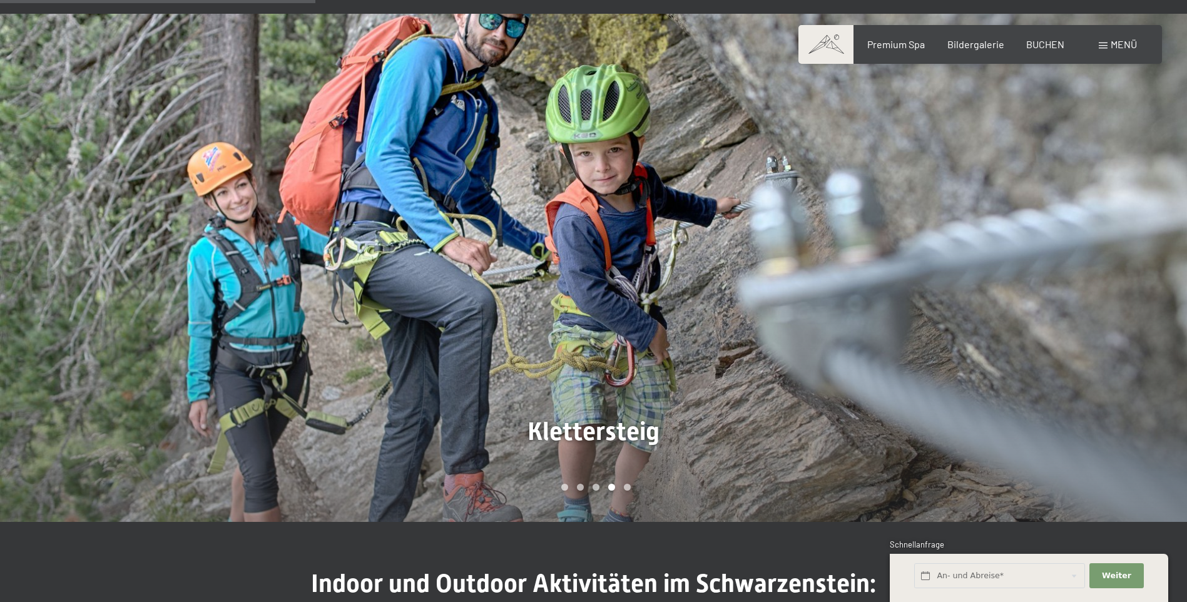
click at [1100, 43] on span at bounding box center [1102, 46] width 9 height 6
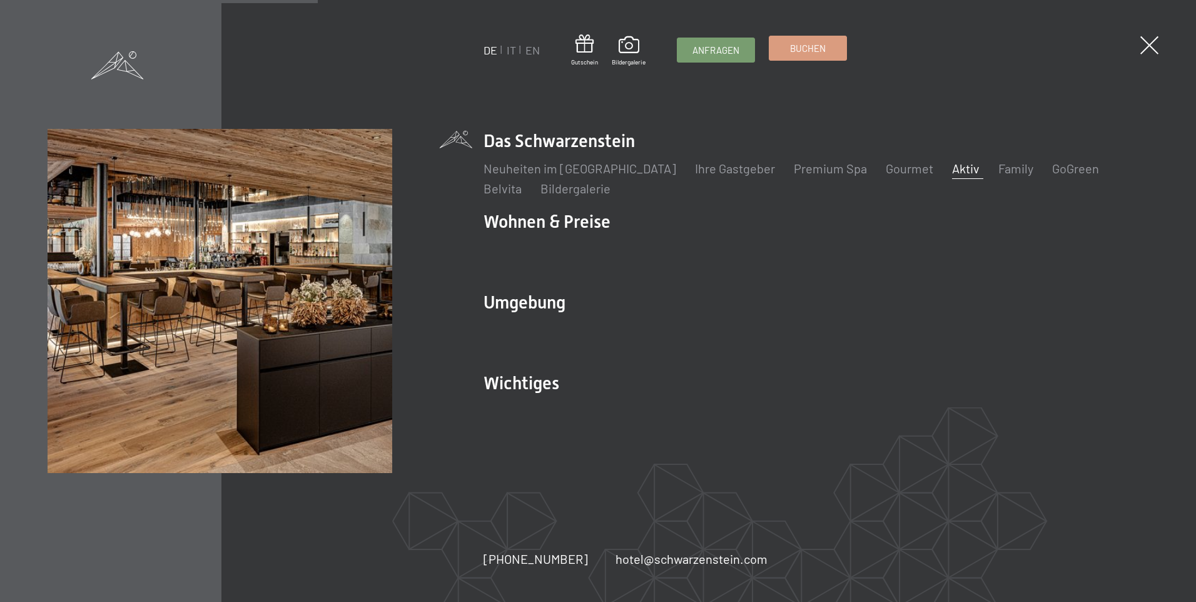
click at [788, 51] on link "Buchen" at bounding box center [807, 48] width 77 height 24
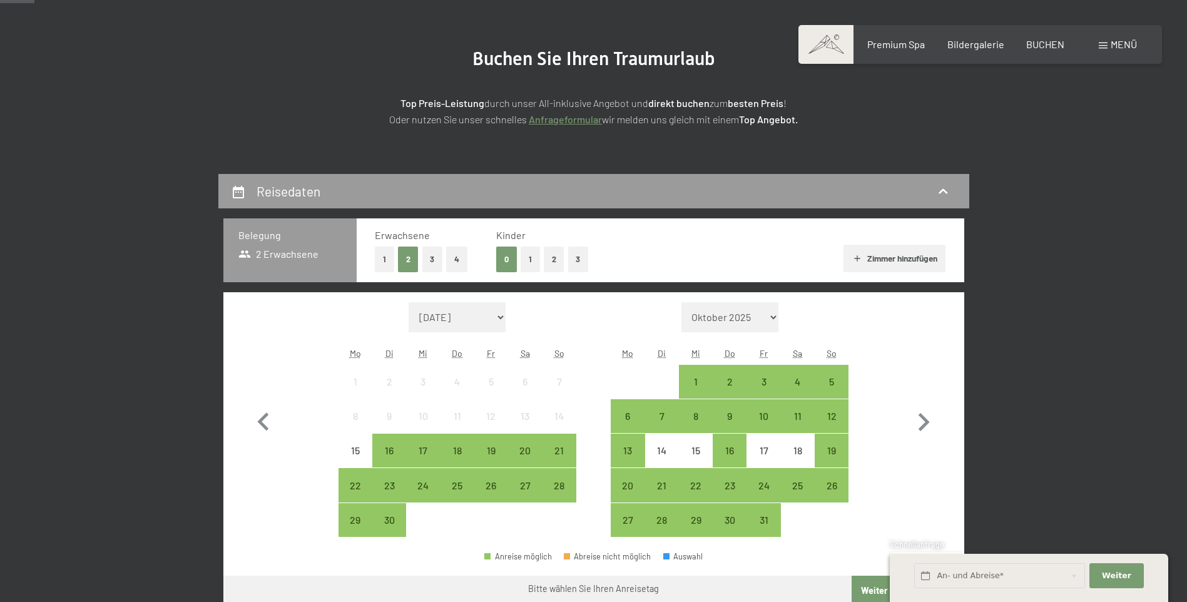
scroll to position [125, 0]
click at [776, 312] on select "Oktober 2025 [DATE] Dezember 2025 Januar 2026 Februar 2026 März 2026 [DATE] Mai…" at bounding box center [730, 317] width 98 height 30
click at [776, 315] on select "Oktober 2025 [DATE] Dezember 2025 Januar 2026 Februar 2026 März 2026 [DATE] Mai…" at bounding box center [730, 317] width 98 height 30
click at [933, 418] on icon "button" at bounding box center [923, 421] width 36 height 36
select select "[DATE]"
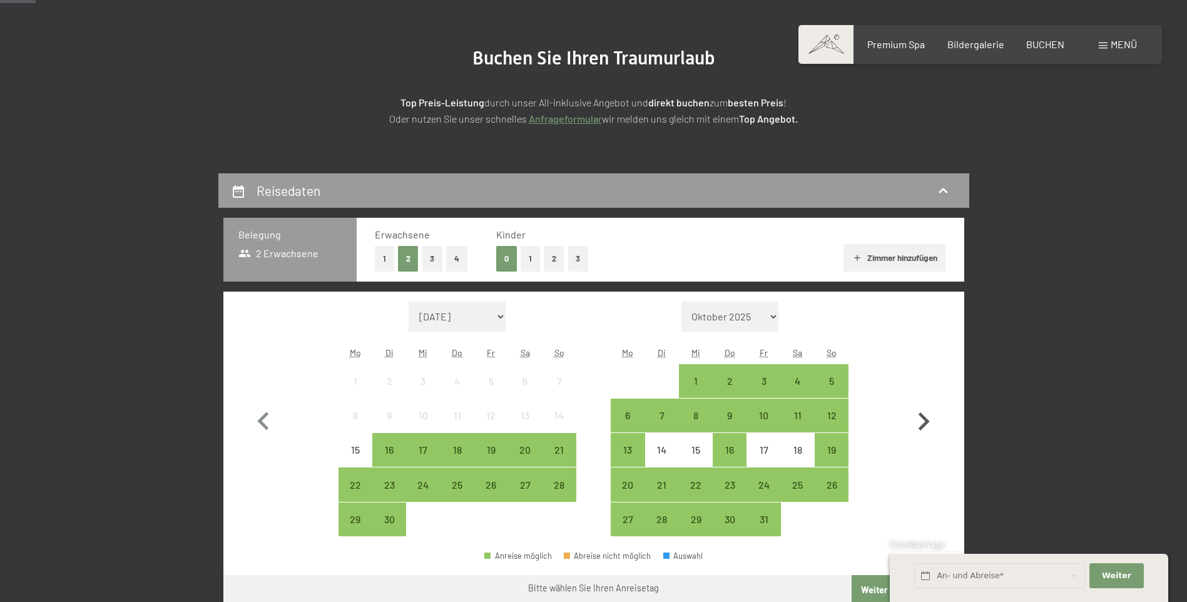
select select "[DATE]"
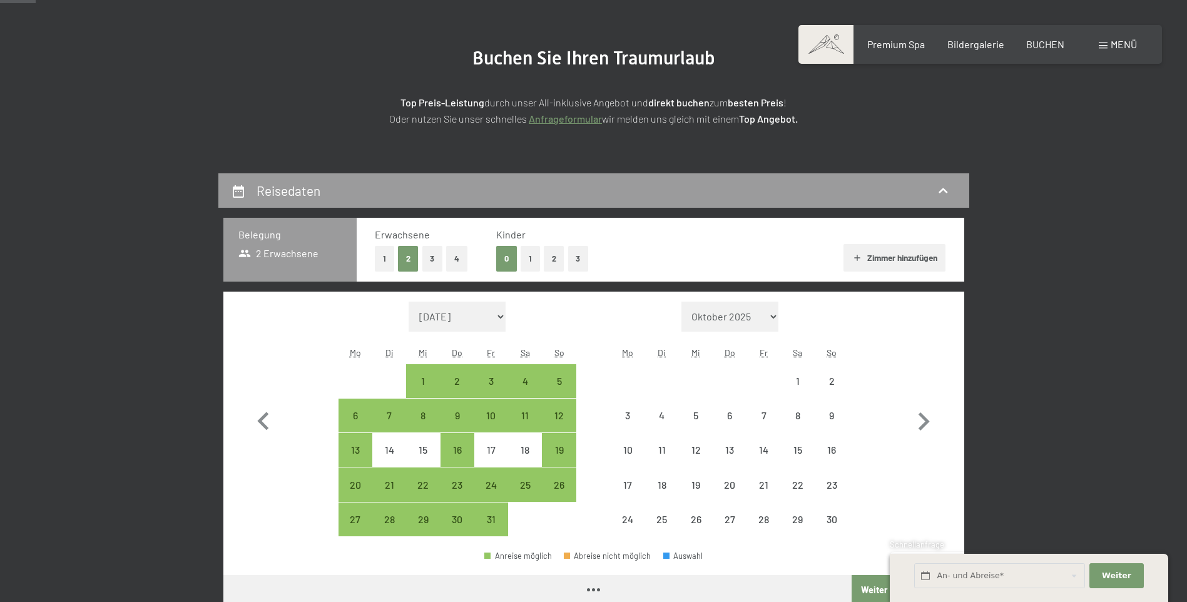
select select "[DATE]"
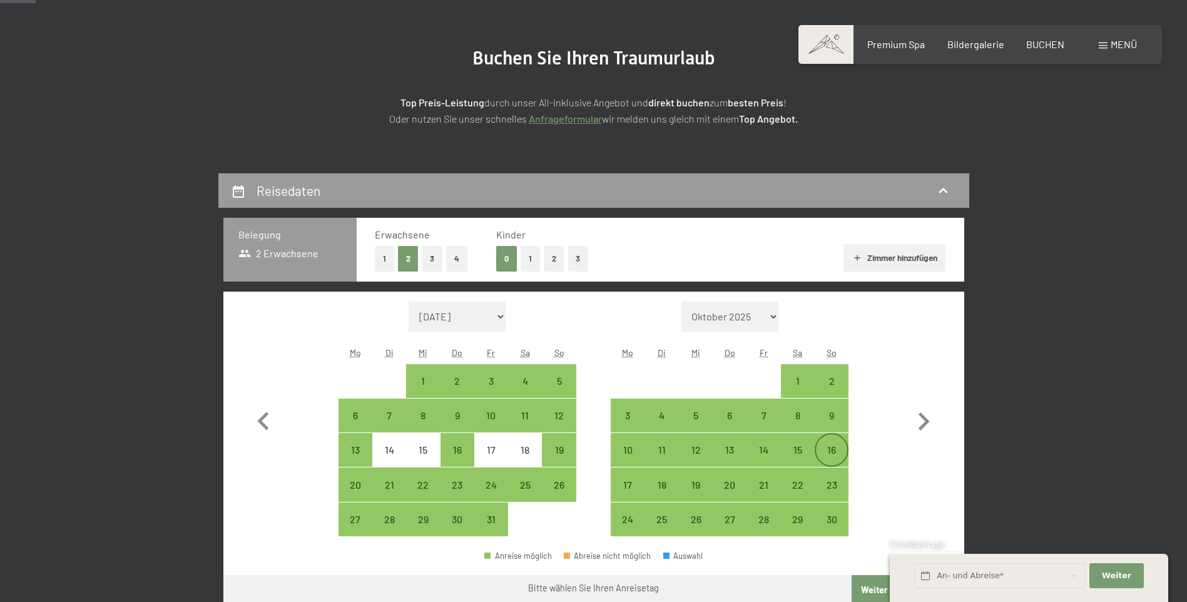
click at [829, 450] on div "16" at bounding box center [831, 460] width 31 height 31
select select "[DATE]"
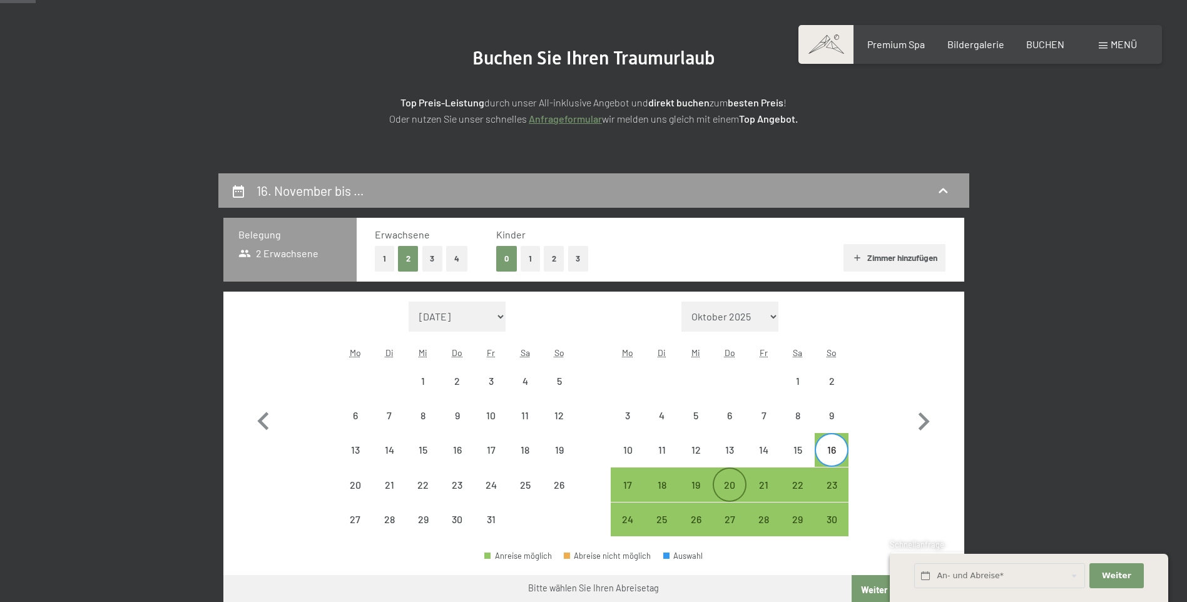
click at [726, 484] on div "20" at bounding box center [729, 495] width 31 height 31
select select "[DATE]"
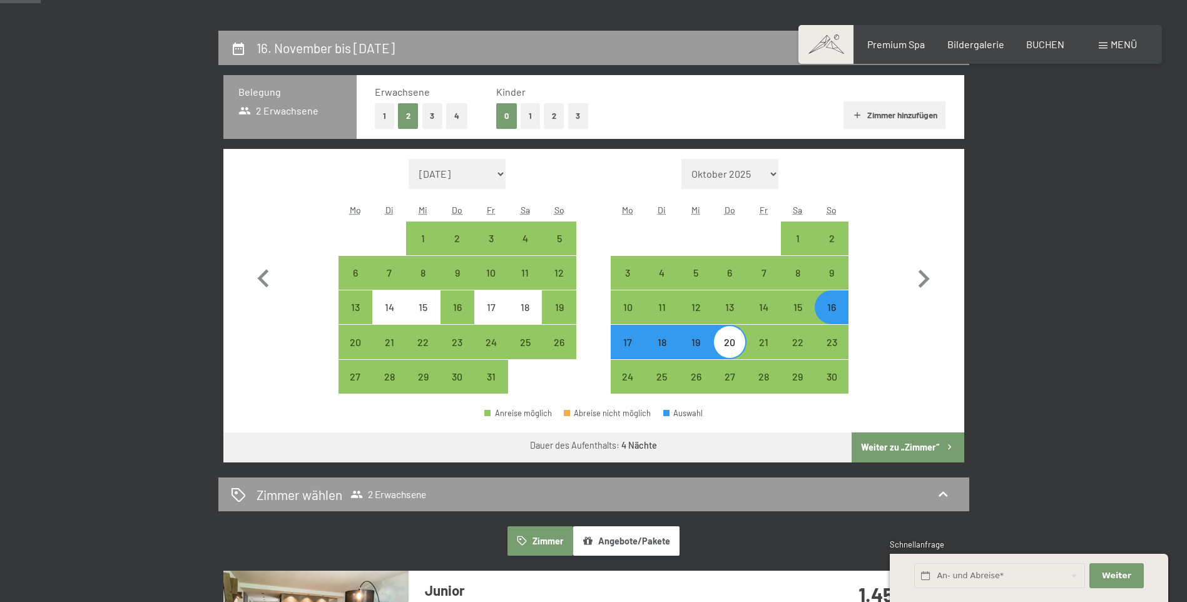
scroll to position [313, 0]
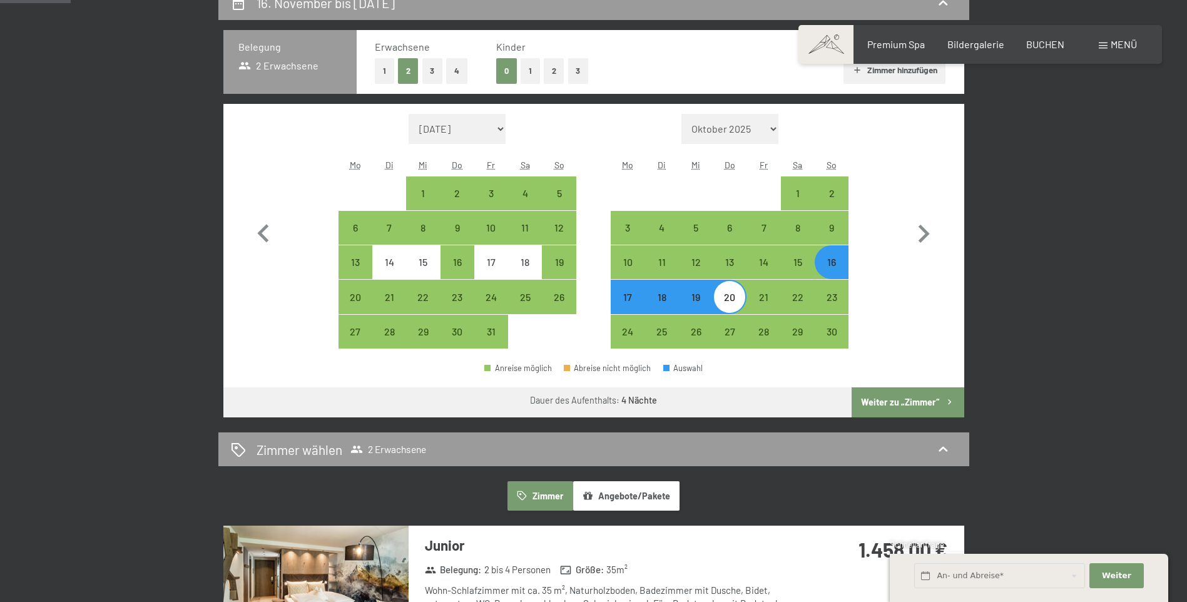
click at [868, 401] on button "Weiter zu „Zimmer“" at bounding box center [907, 402] width 112 height 30
select select "[DATE]"
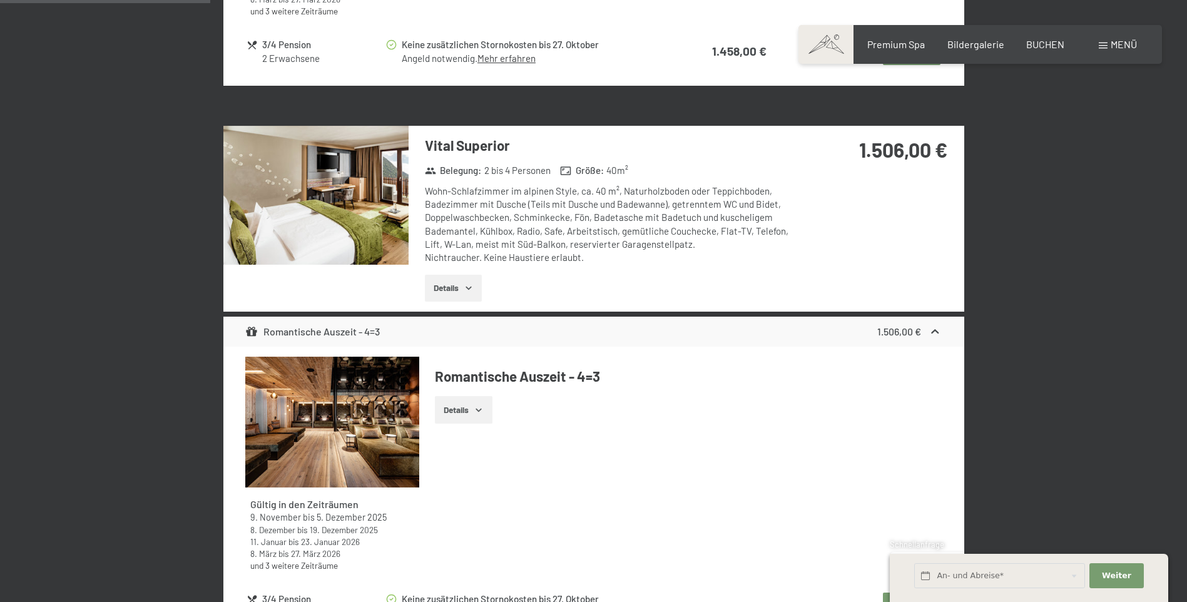
scroll to position [861, 0]
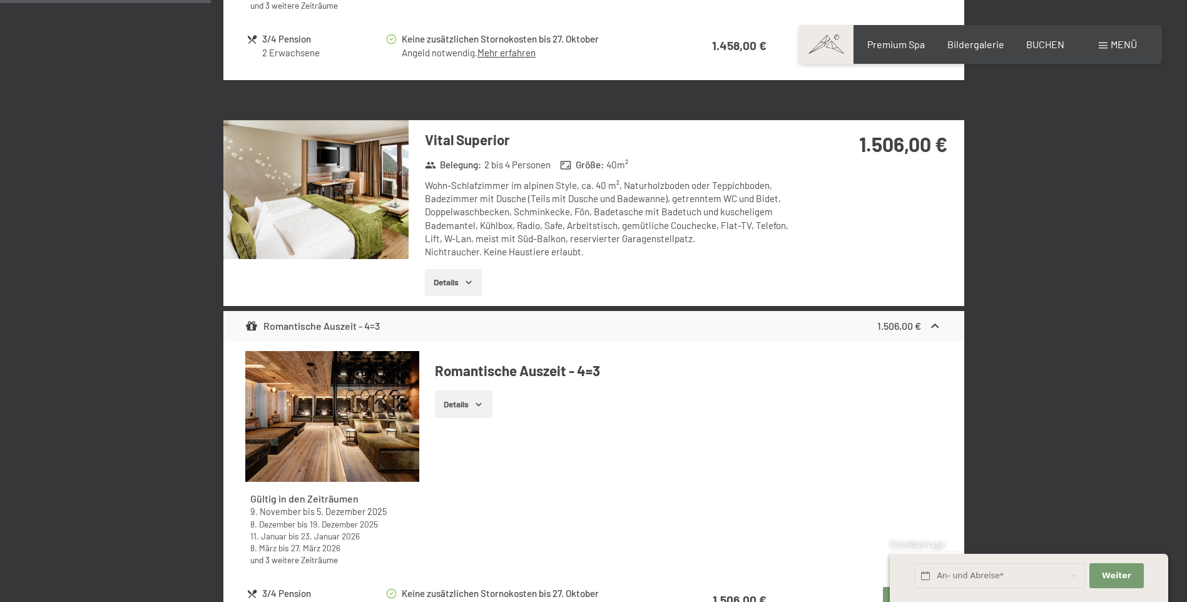
click at [470, 283] on icon "button" at bounding box center [468, 282] width 6 height 3
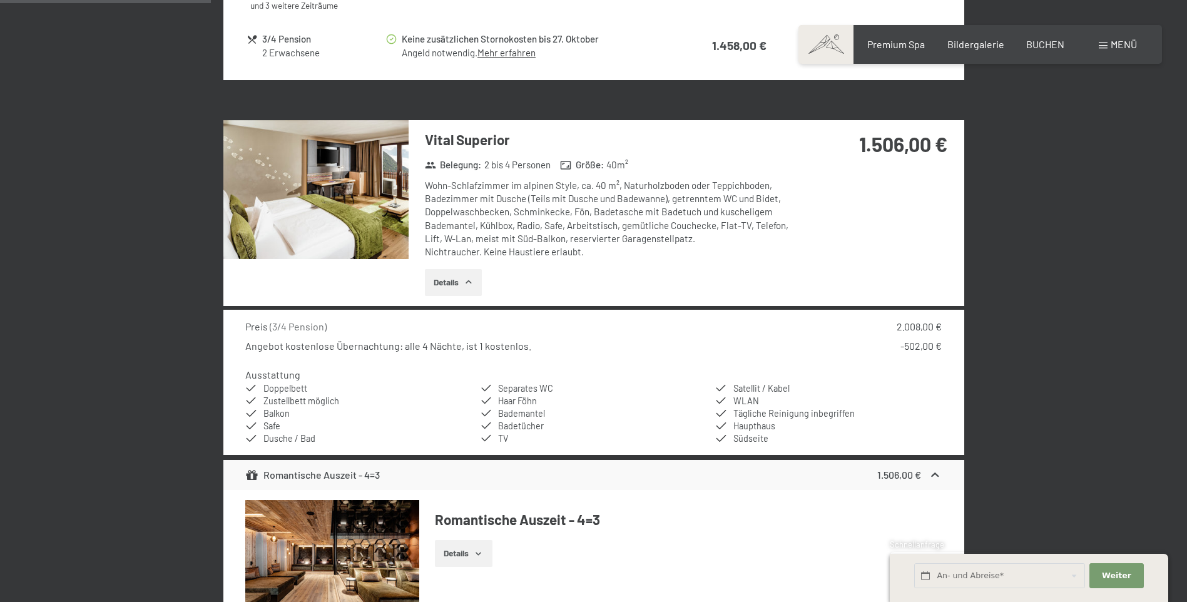
click at [343, 193] on img at bounding box center [315, 189] width 185 height 139
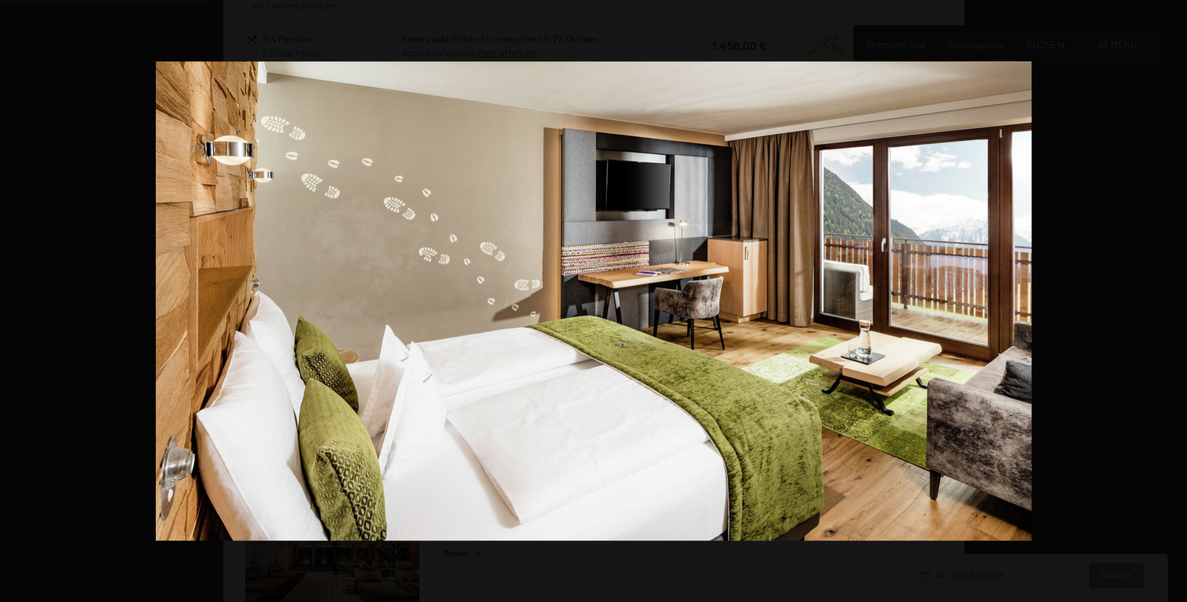
click at [1170, 301] on button "button" at bounding box center [1165, 301] width 44 height 63
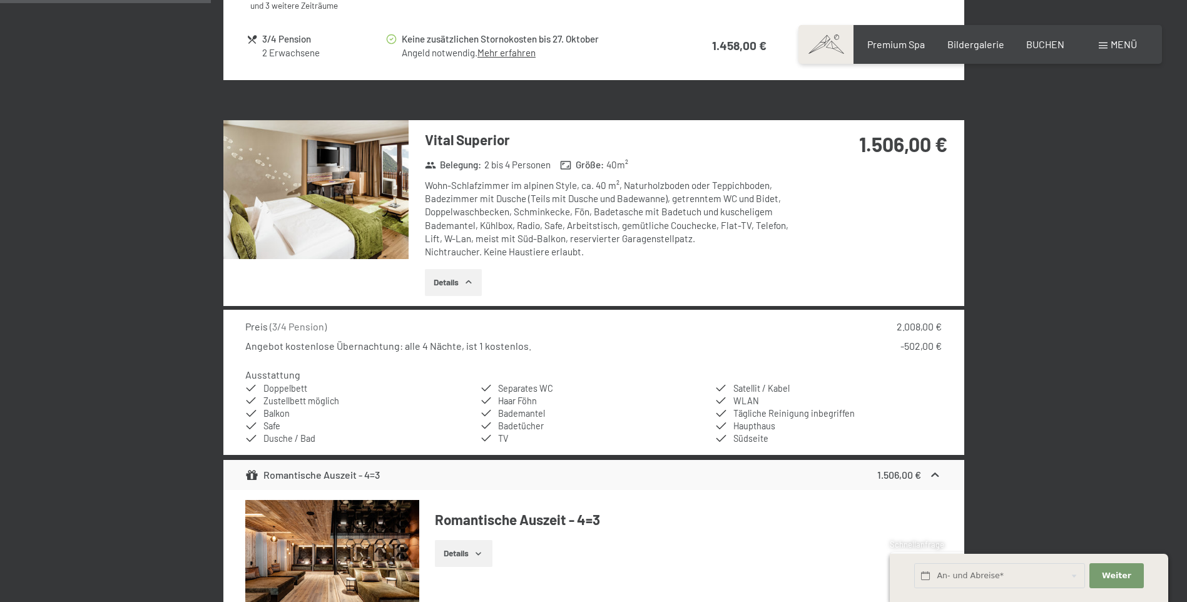
click at [0, 0] on button "button" at bounding box center [0, 0] width 0 height 0
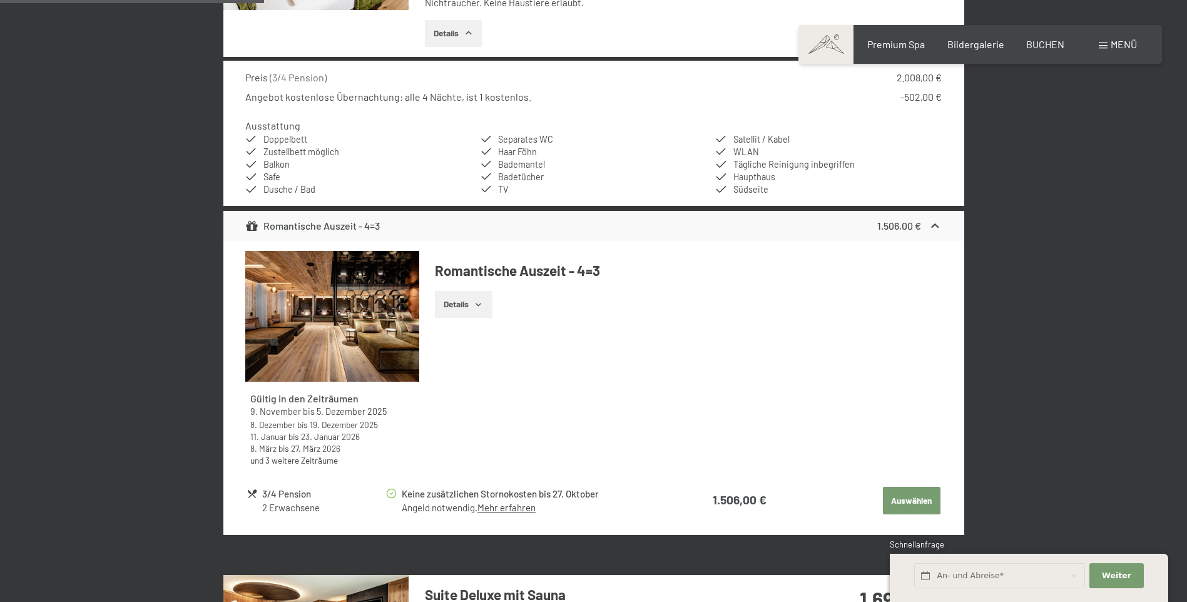
scroll to position [1112, 0]
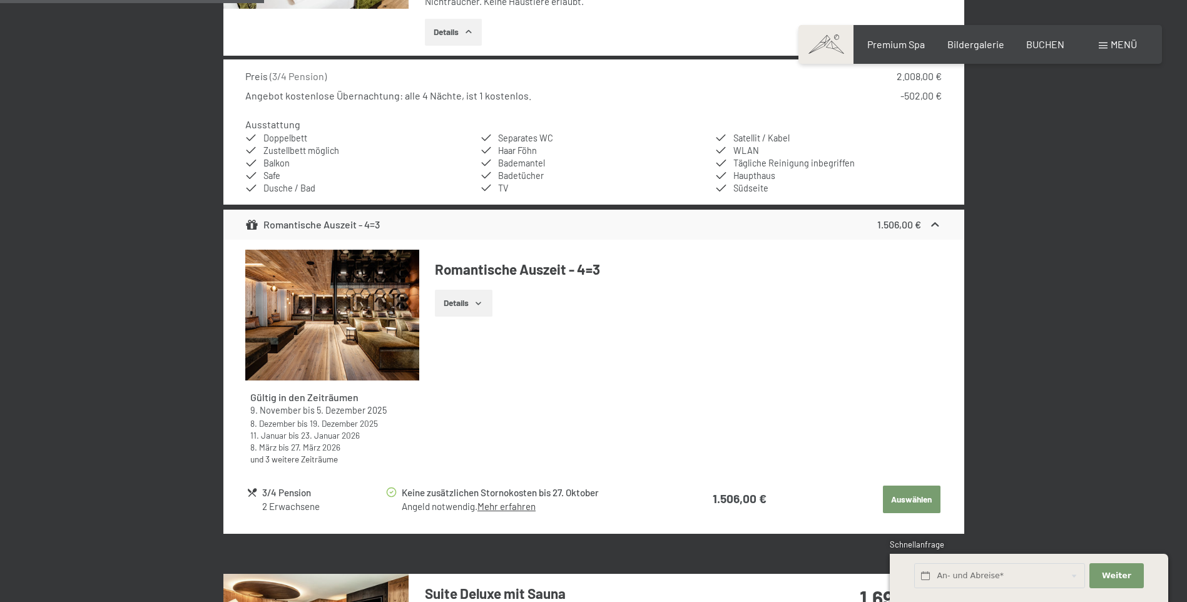
click at [479, 303] on icon "button" at bounding box center [478, 303] width 6 height 3
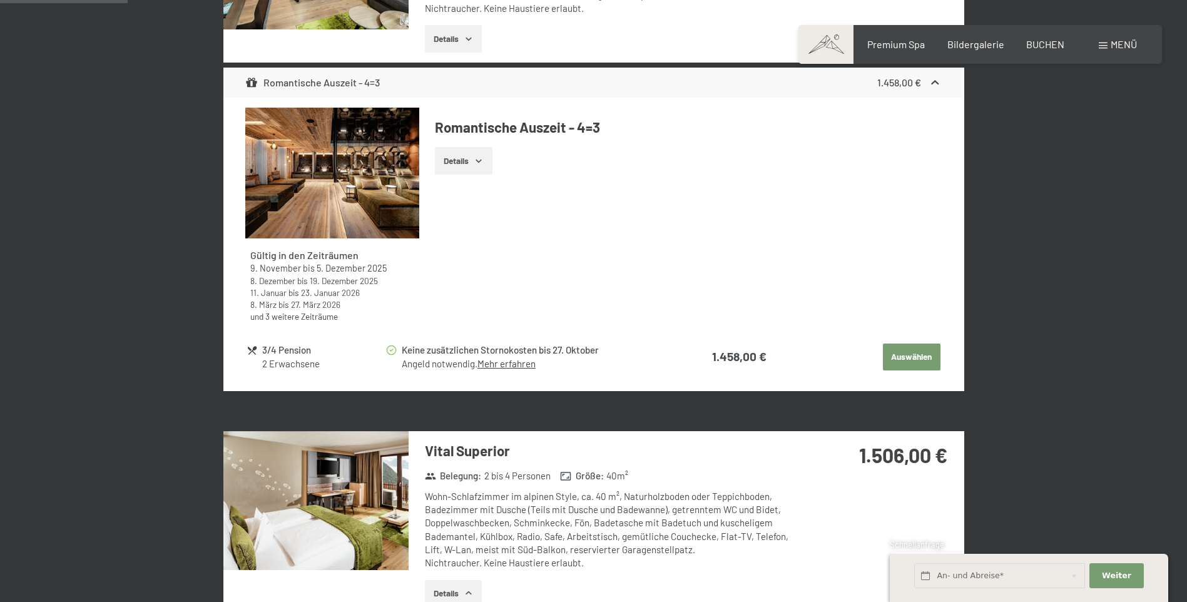
scroll to position [549, 0]
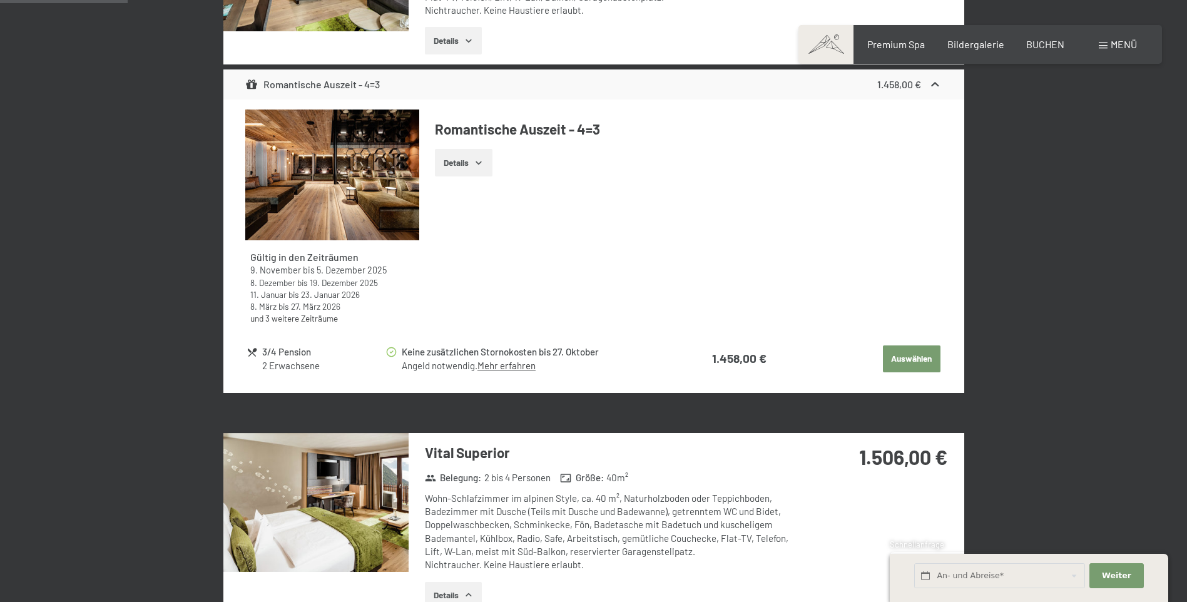
click at [467, 166] on button "Details" at bounding box center [463, 163] width 57 height 28
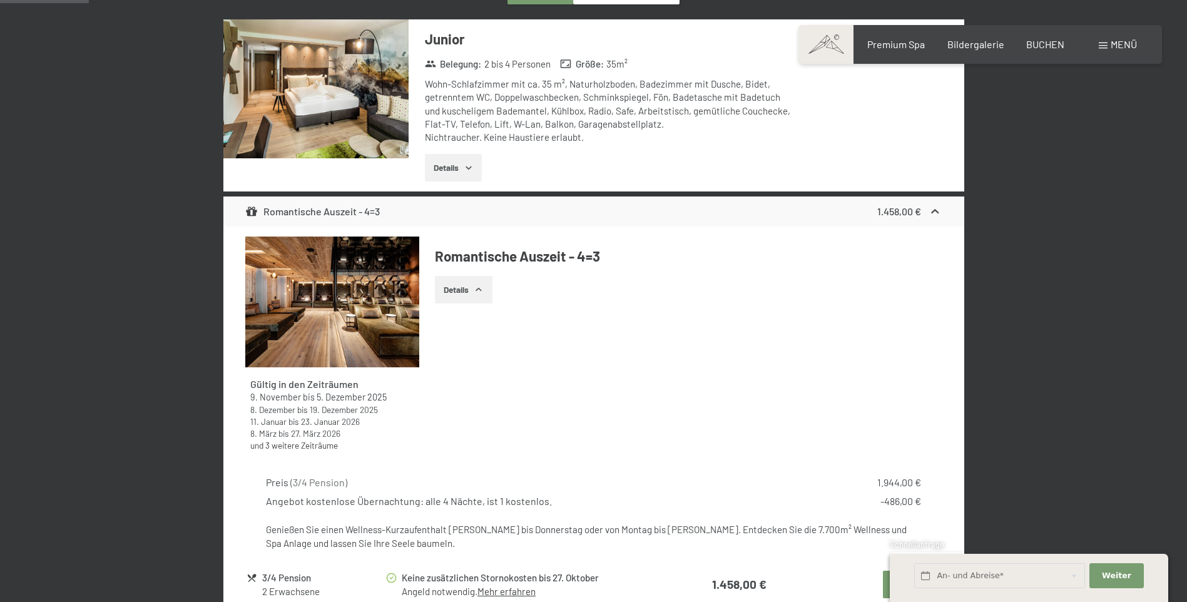
scroll to position [361, 0]
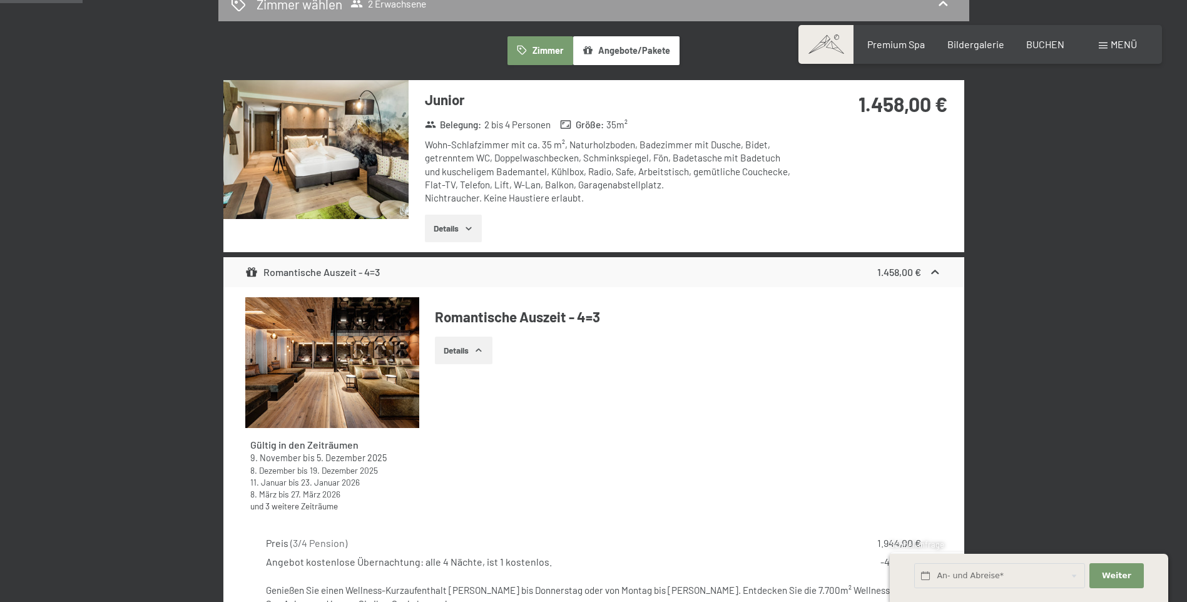
click at [282, 149] on img at bounding box center [315, 149] width 185 height 139
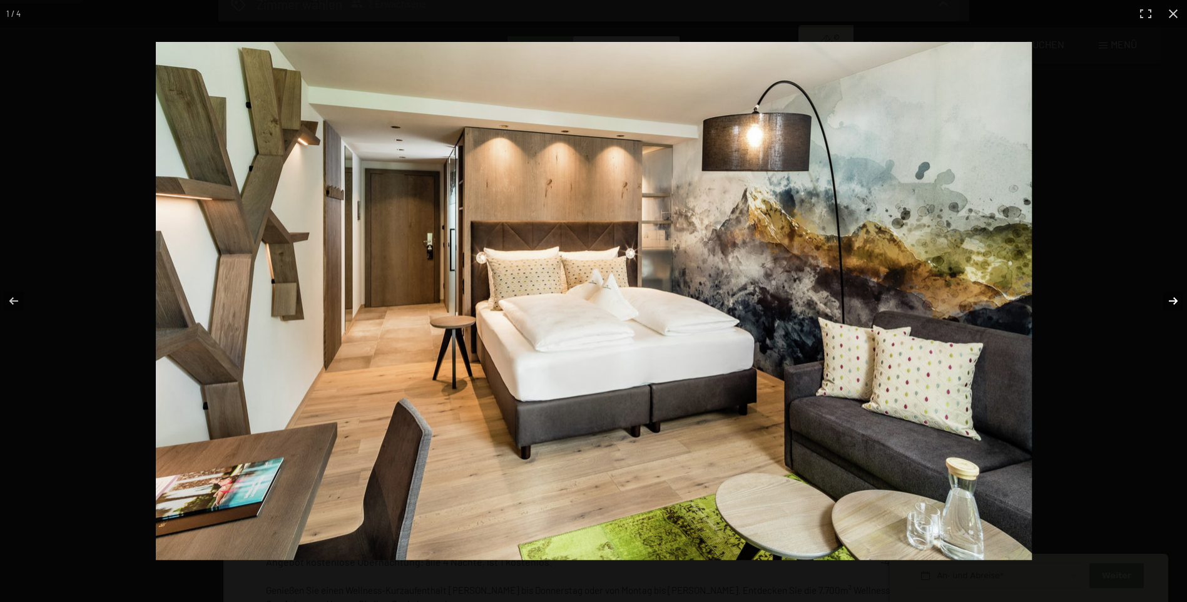
click at [1168, 297] on button "button" at bounding box center [1165, 301] width 44 height 63
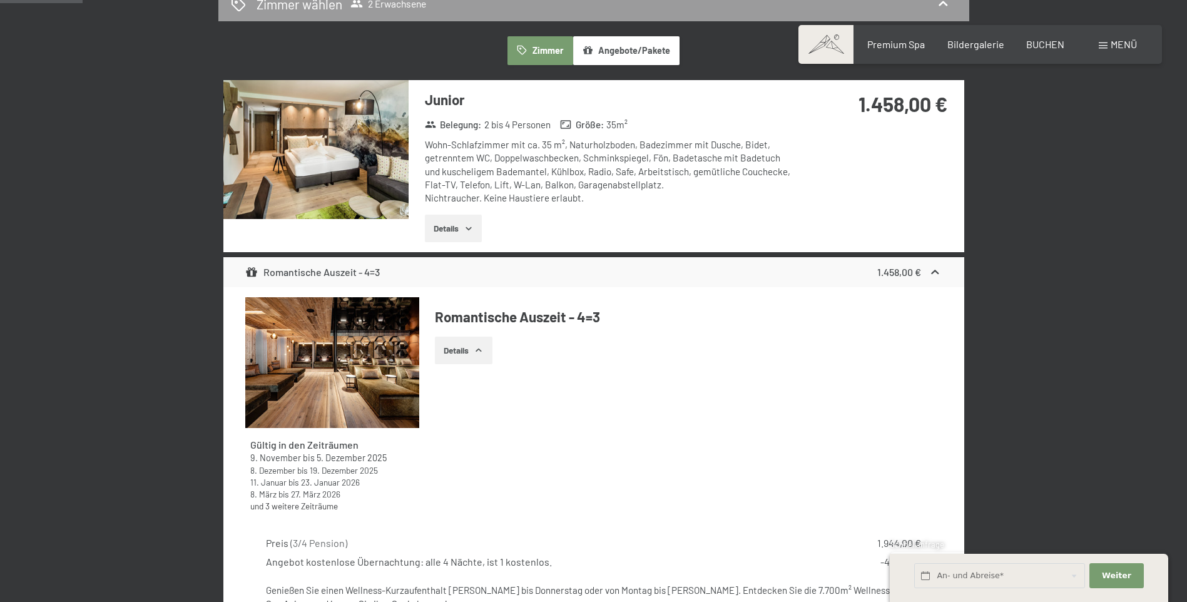
click at [0, 0] on button "button" at bounding box center [0, 0] width 0 height 0
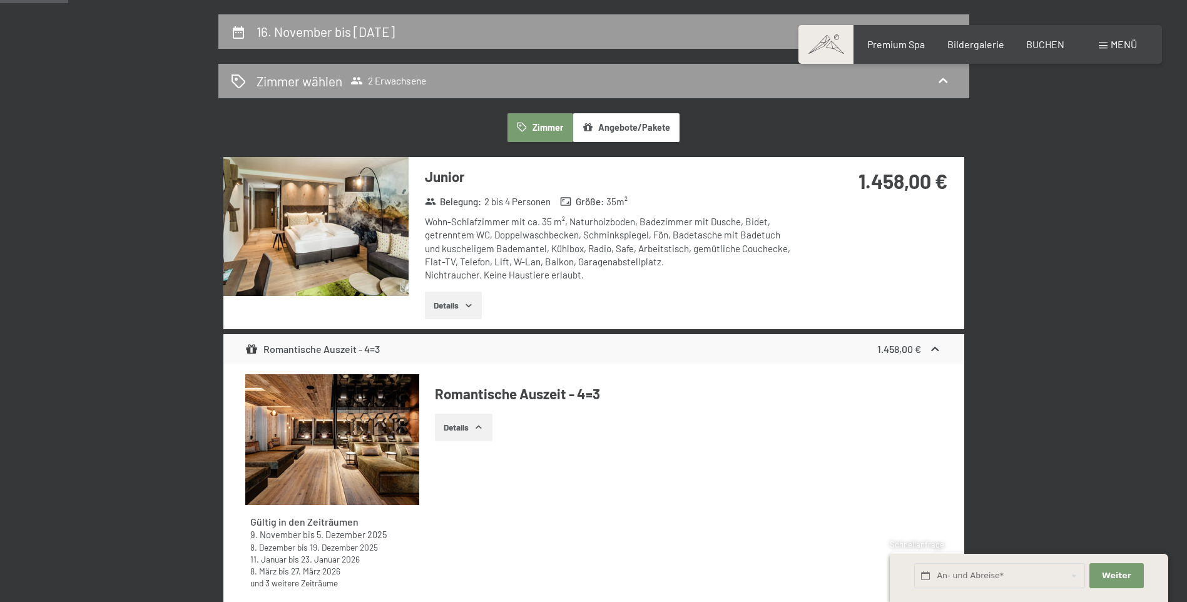
scroll to position [298, 0]
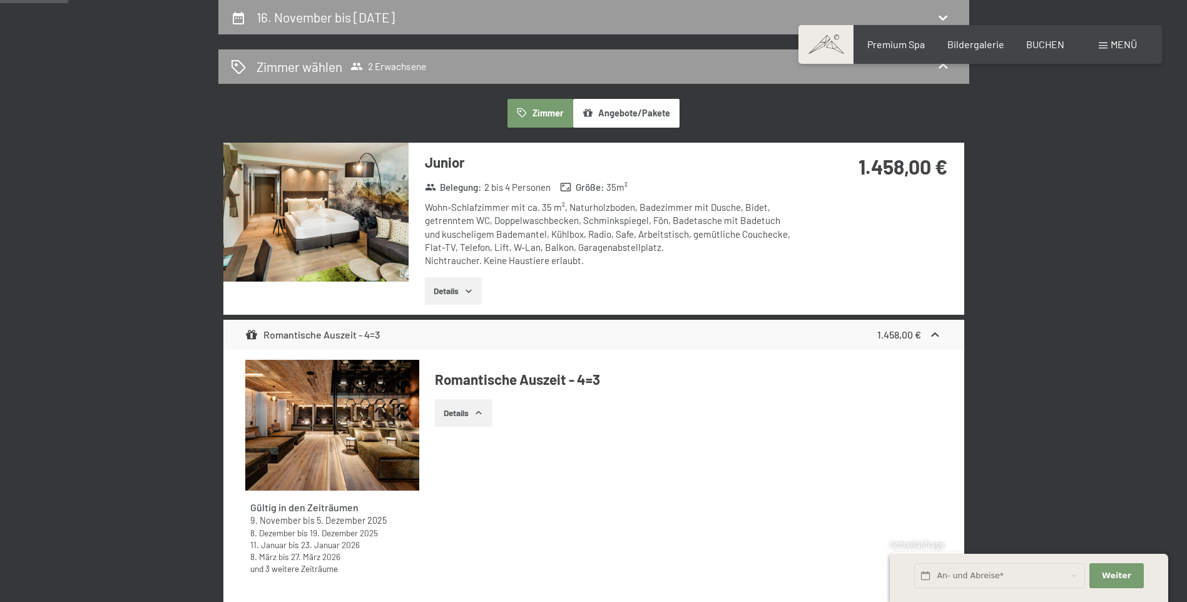
click at [449, 294] on button "Details" at bounding box center [453, 291] width 57 height 28
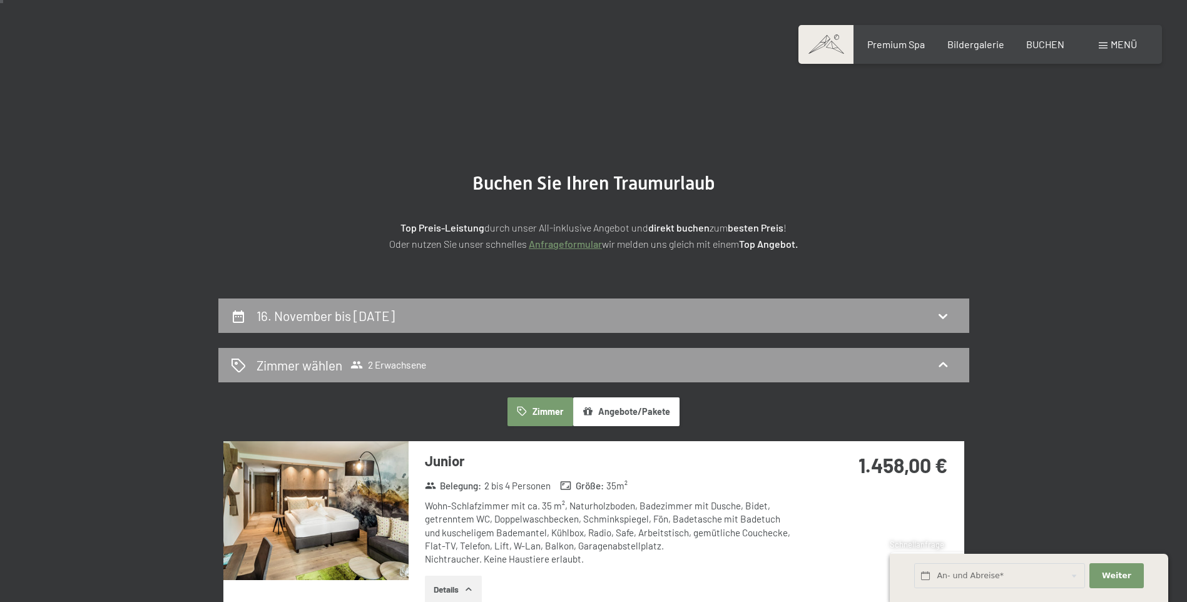
scroll to position [63, 0]
